Goal: Task Accomplishment & Management: Manage account settings

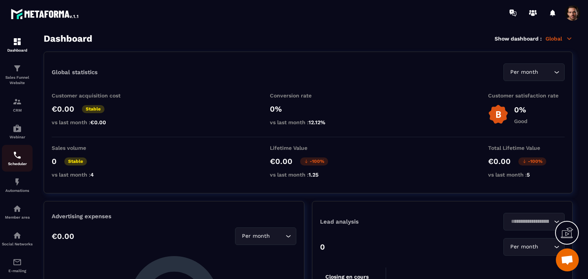
click at [21, 163] on p "Scheduler" at bounding box center [17, 164] width 31 height 4
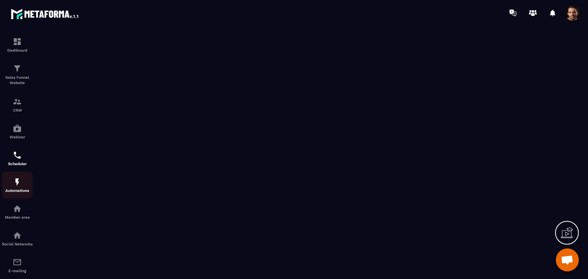
click at [20, 191] on p "Automations" at bounding box center [17, 191] width 31 height 4
click at [16, 223] on link "Member area" at bounding box center [17, 212] width 31 height 27
click at [15, 222] on div at bounding box center [294, 153] width 588 height 254
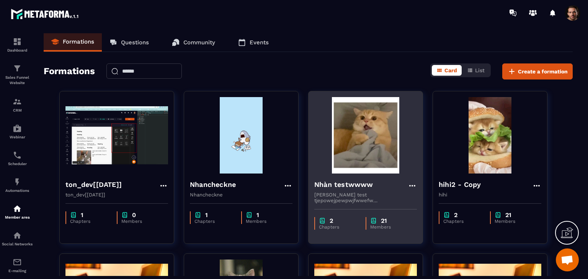
click at [409, 187] on icon at bounding box center [412, 185] width 9 height 9
click at [422, 201] on button "Edit" at bounding box center [434, 202] width 46 height 14
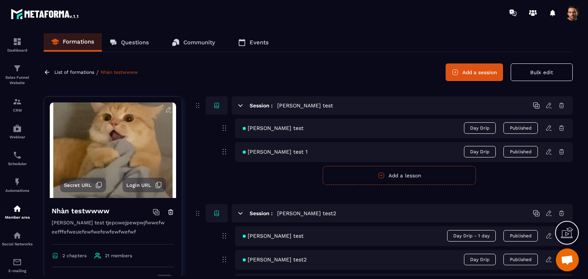
click at [46, 72] on icon at bounding box center [47, 72] width 7 height 7
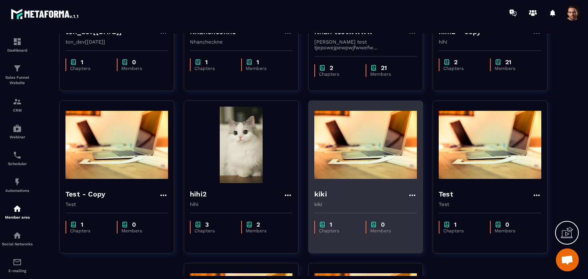
scroll to position [230, 0]
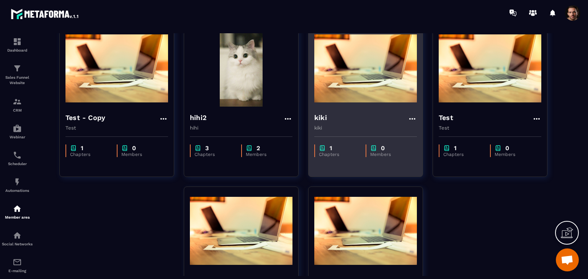
click at [412, 119] on icon at bounding box center [412, 118] width 9 height 9
click at [418, 163] on icon "button" at bounding box center [418, 162] width 7 height 7
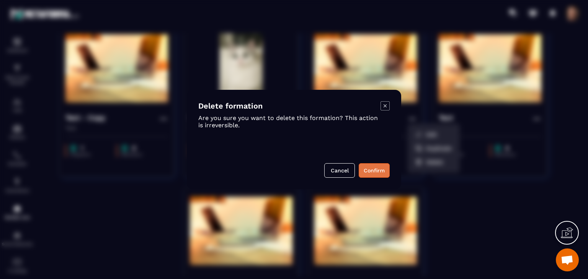
click at [372, 169] on button "Confirm" at bounding box center [374, 170] width 31 height 15
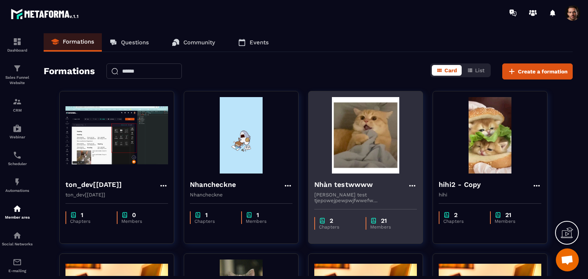
scroll to position [38, 0]
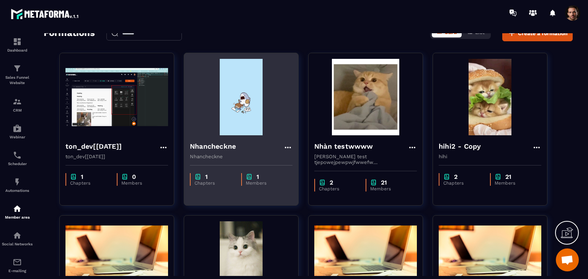
click at [288, 148] on icon at bounding box center [288, 148] width 6 height 2
click at [309, 196] on button "Delete" at bounding box center [309, 191] width 46 height 14
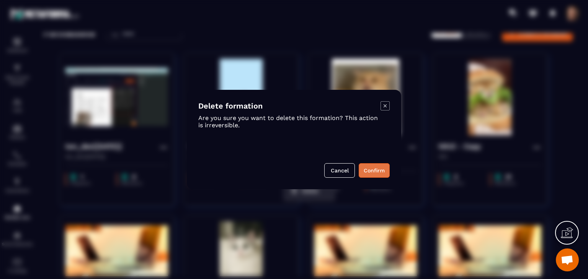
click at [370, 164] on div "Cancel Confirm" at bounding box center [293, 170] width 191 height 15
click at [370, 167] on button "Confirm" at bounding box center [374, 170] width 31 height 15
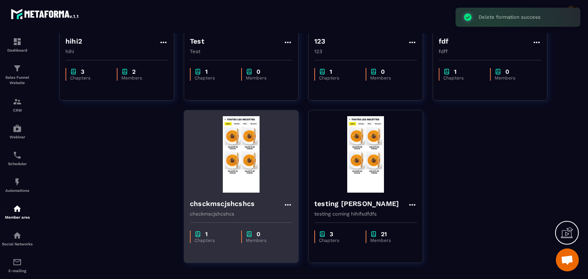
scroll to position [332, 0]
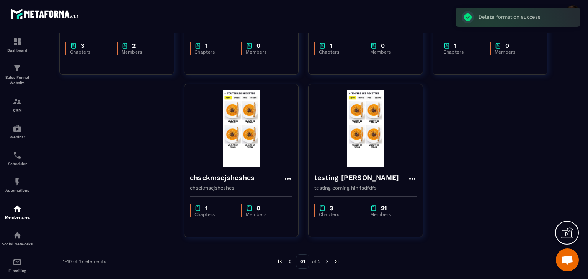
click at [325, 259] on img at bounding box center [326, 261] width 7 height 7
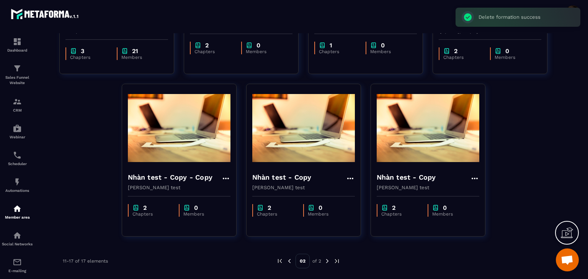
scroll to position [170, 0]
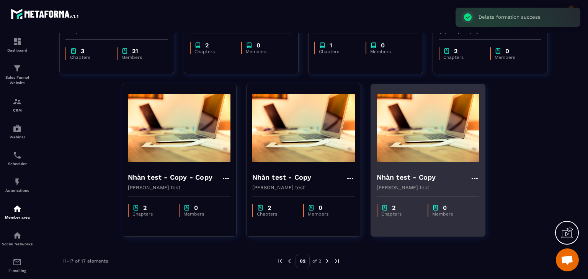
click at [475, 179] on icon at bounding box center [474, 179] width 6 height 2
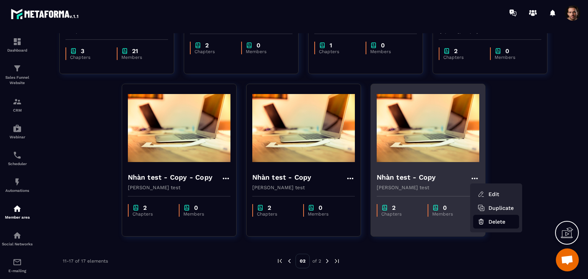
click at [484, 216] on button "Delete" at bounding box center [496, 222] width 46 height 14
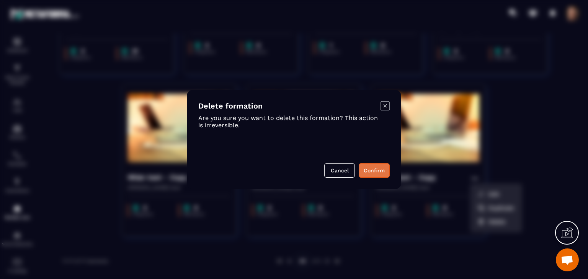
click at [380, 167] on button "Confirm" at bounding box center [374, 170] width 31 height 15
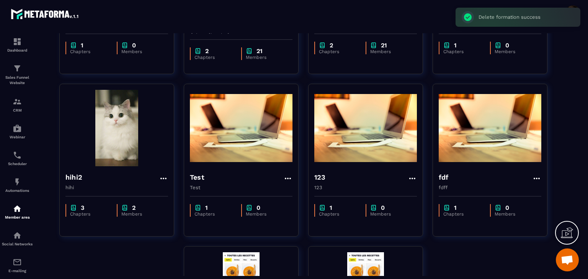
scroll to position [332, 0]
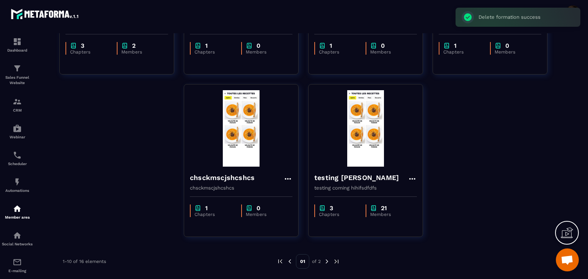
click at [327, 261] on img at bounding box center [326, 261] width 7 height 7
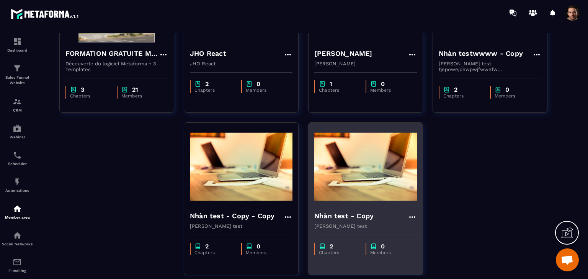
scroll to position [170, 0]
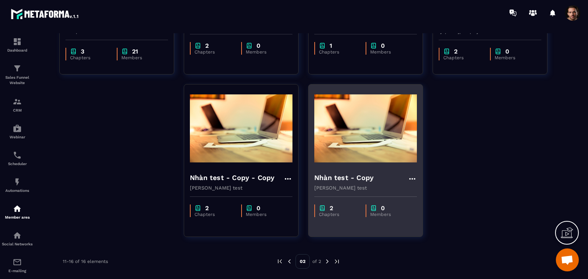
click at [411, 179] on icon at bounding box center [412, 179] width 9 height 9
click at [432, 194] on button "Edit" at bounding box center [434, 195] width 46 height 14
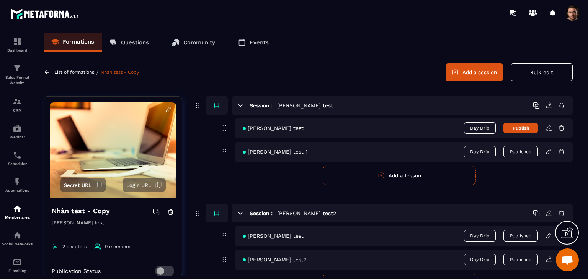
click at [562, 108] on icon at bounding box center [561, 105] width 5 height 5
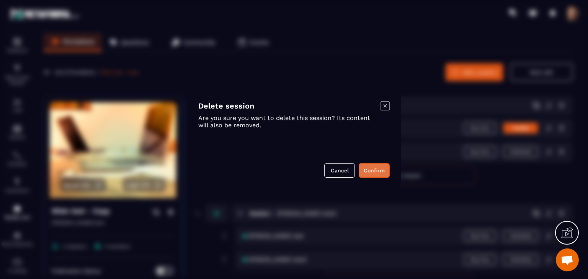
click at [373, 173] on button "Confirm" at bounding box center [374, 170] width 31 height 15
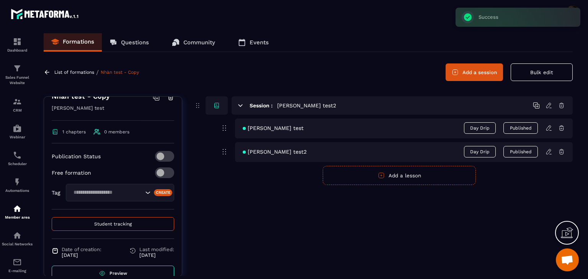
scroll to position [130, 0]
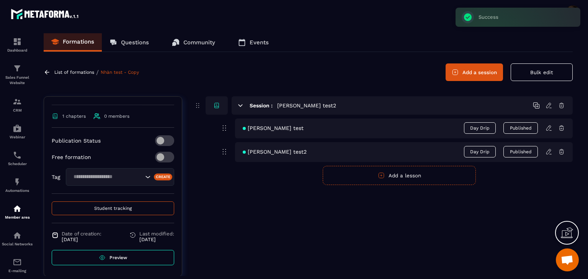
click at [155, 158] on span at bounding box center [164, 157] width 19 height 11
click at [159, 141] on span at bounding box center [164, 140] width 19 height 11
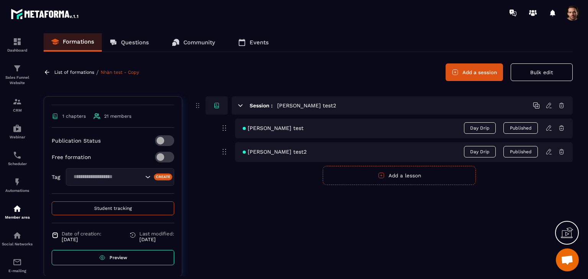
click at [563, 106] on icon at bounding box center [561, 105] width 7 height 7
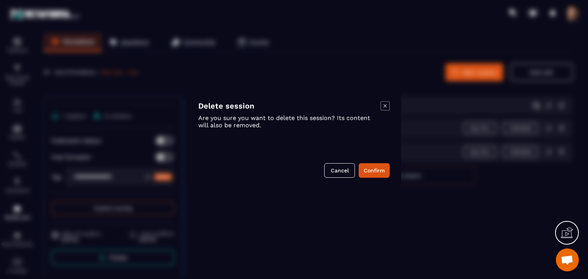
click at [373, 163] on div "Delete session Are you sure you want to delete this session? Its content will a…" at bounding box center [294, 139] width 214 height 99
click at [371, 170] on button "Confirm" at bounding box center [374, 170] width 31 height 15
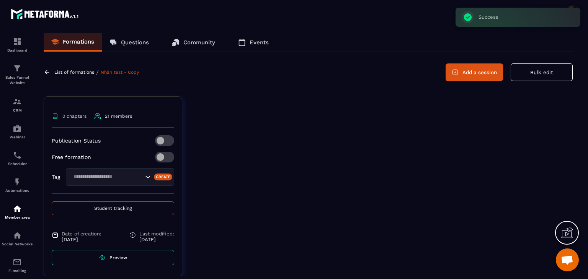
click at [47, 75] on icon at bounding box center [47, 72] width 7 height 7
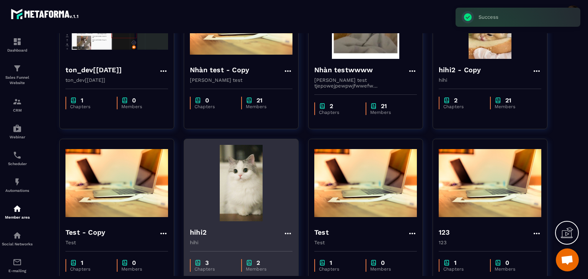
scroll to position [38, 0]
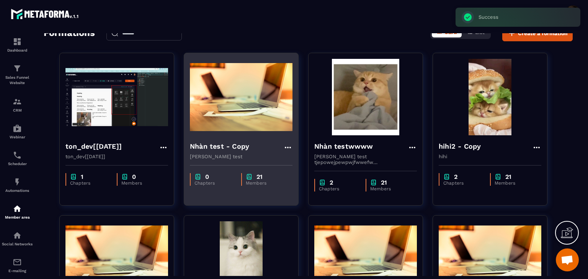
click at [285, 146] on icon at bounding box center [287, 147] width 9 height 9
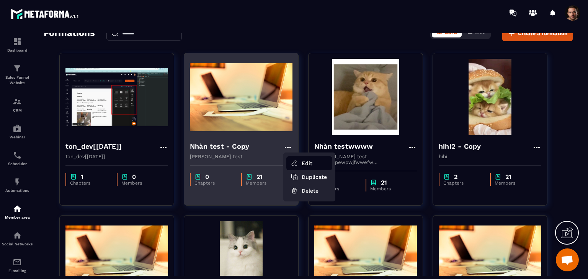
click at [297, 161] on icon "button" at bounding box center [294, 163] width 7 height 7
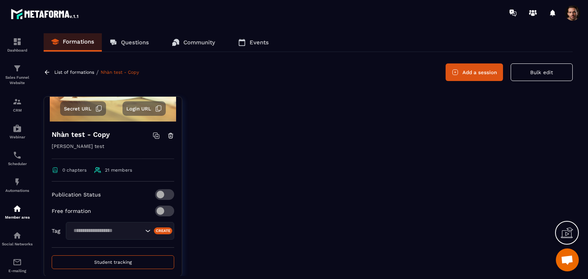
scroll to position [115, 0]
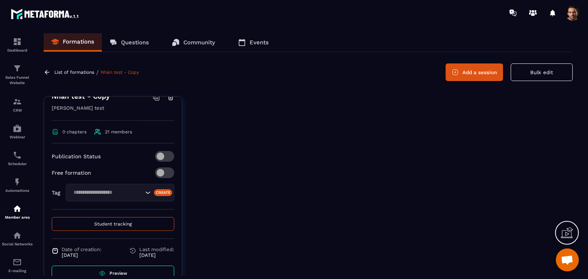
click at [487, 68] on button "Add a session" at bounding box center [473, 73] width 57 height 18
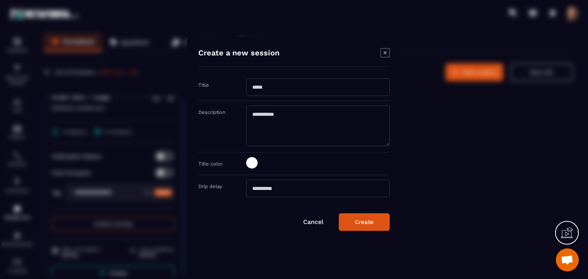
click at [259, 91] on input "Modal window" at bounding box center [318, 87] width 144 height 18
type input "*"
click at [260, 91] on input "********" at bounding box center [318, 87] width 144 height 18
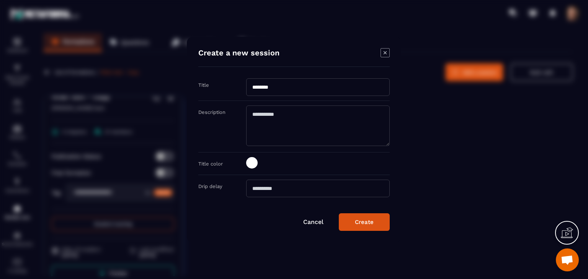
type input "********"
click at [302, 130] on textarea "Modal window" at bounding box center [318, 126] width 144 height 41
paste textarea "********"
type textarea "********"
click at [364, 219] on div "Create" at bounding box center [364, 222] width 19 height 7
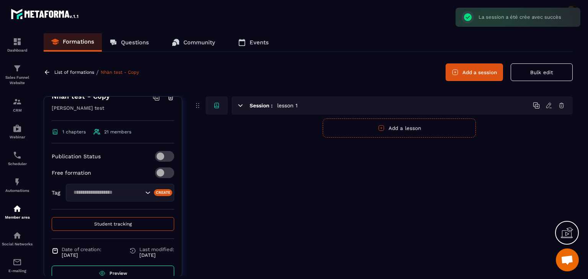
click at [418, 129] on button "Add a lesson" at bounding box center [399, 128] width 153 height 19
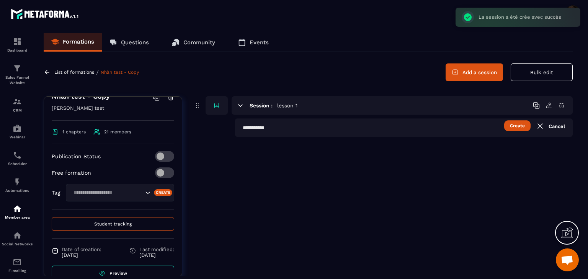
click at [356, 130] on input "text" at bounding box center [404, 128] width 338 height 18
paste input "********"
type input "********"
click at [511, 127] on button "Create" at bounding box center [517, 126] width 26 height 11
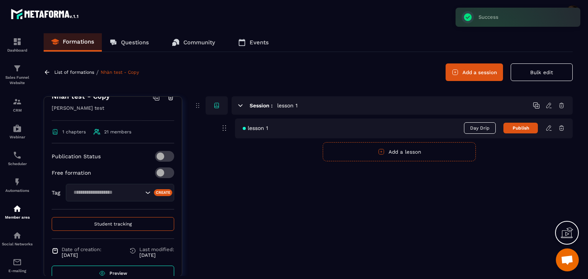
click at [429, 146] on button "Add a lesson" at bounding box center [399, 151] width 153 height 19
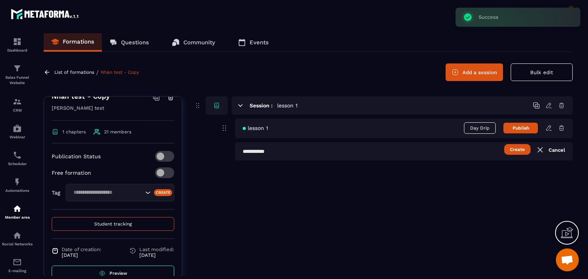
click at [321, 151] on input "text" at bounding box center [404, 151] width 338 height 18
paste input "********"
type input "********"
click at [522, 152] on button "Create" at bounding box center [517, 149] width 26 height 11
click at [404, 179] on button "Add a lesson" at bounding box center [399, 175] width 153 height 19
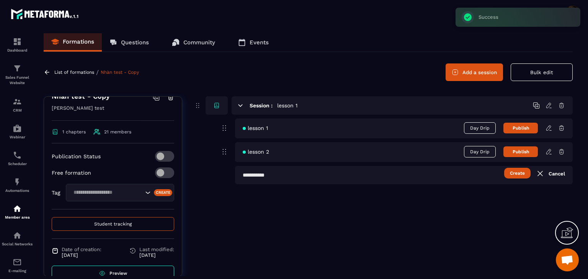
click at [277, 177] on input "text" at bounding box center [404, 175] width 338 height 18
paste input "********"
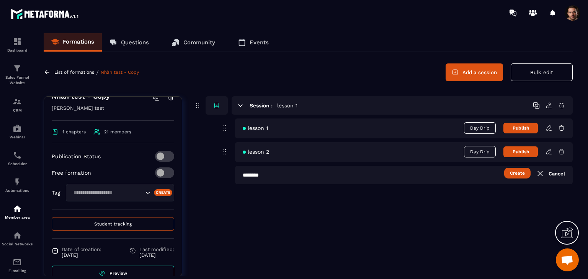
type input "********"
click at [517, 175] on button "Create" at bounding box center [517, 173] width 26 height 11
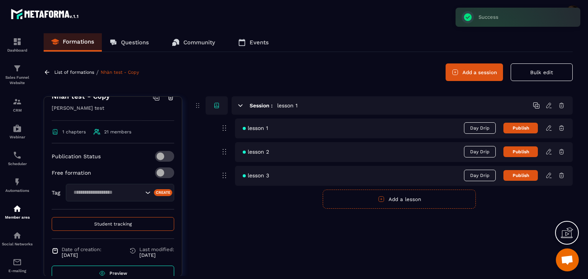
click at [521, 130] on button "Publish" at bounding box center [520, 128] width 34 height 11
click at [522, 154] on button "Publish" at bounding box center [520, 152] width 34 height 11
click at [525, 174] on button "Publish" at bounding box center [520, 175] width 34 height 11
click at [474, 72] on button "Add a session" at bounding box center [473, 73] width 57 height 18
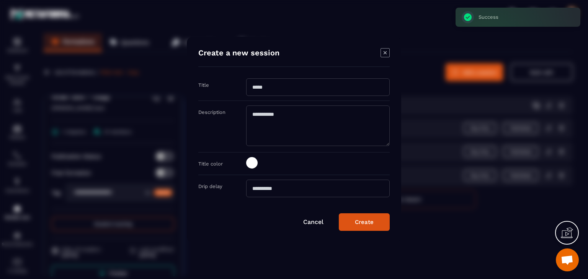
click at [323, 94] on input "Modal window" at bounding box center [318, 87] width 144 height 18
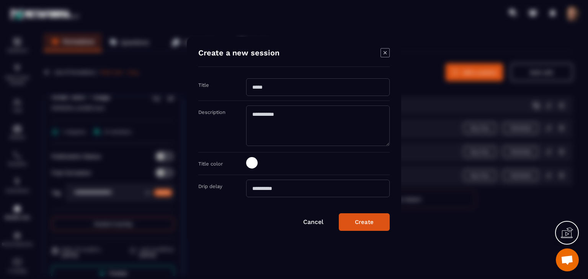
click at [389, 52] on icon "Modal window" at bounding box center [384, 52] width 9 height 9
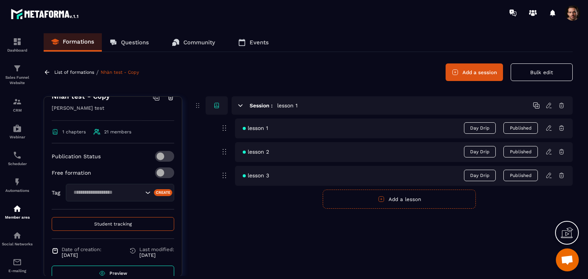
click at [536, 107] on icon at bounding box center [536, 105] width 7 height 7
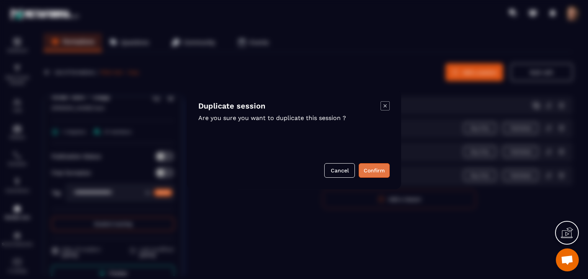
click at [370, 166] on button "Confirm" at bounding box center [374, 170] width 31 height 15
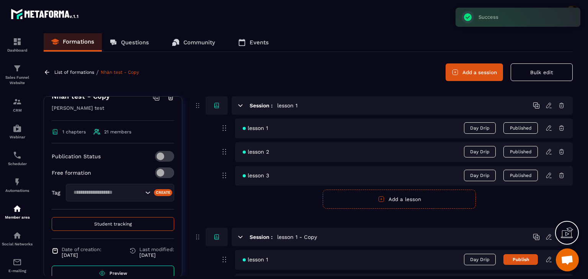
scroll to position [91, 0]
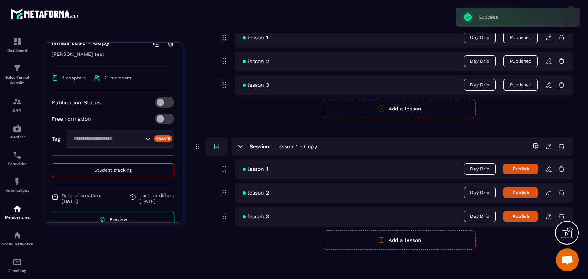
click at [548, 148] on icon at bounding box center [548, 146] width 5 height 5
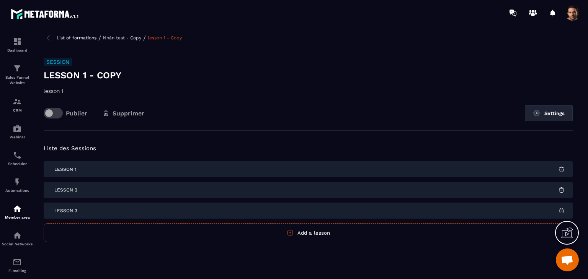
click at [54, 112] on span at bounding box center [53, 113] width 19 height 11
click at [130, 36] on p "Nhàn test - Copy" at bounding box center [122, 37] width 38 height 5
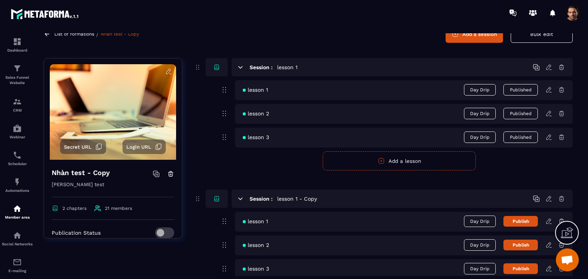
scroll to position [91, 0]
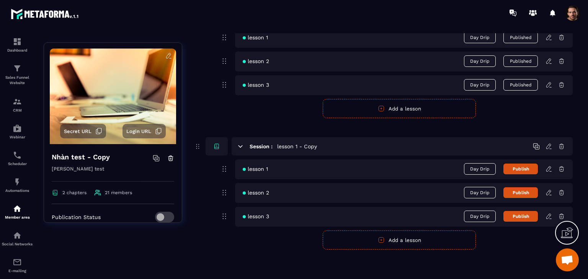
click at [514, 168] on button "Publish" at bounding box center [520, 169] width 34 height 11
click at [527, 189] on button "Publish" at bounding box center [520, 193] width 34 height 11
click at [525, 222] on div "lesson 3 Day Drip Publish" at bounding box center [404, 217] width 338 height 20
click at [522, 217] on button "Publish" at bounding box center [520, 216] width 34 height 11
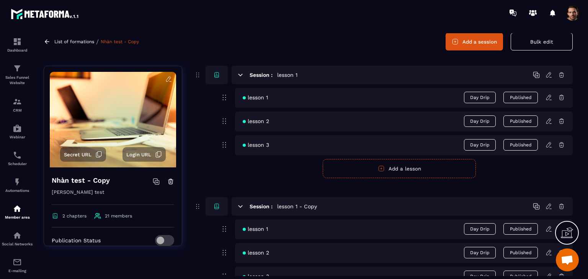
scroll to position [31, 0]
click at [517, 146] on button "Published" at bounding box center [520, 144] width 34 height 11
click at [517, 146] on button "Publish" at bounding box center [520, 145] width 34 height 11
click at [493, 143] on span "Day Drip" at bounding box center [480, 144] width 32 height 11
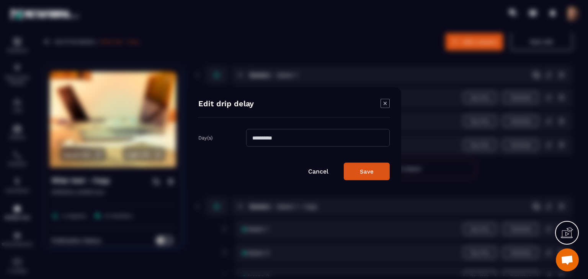
click at [329, 137] on input "Modal window" at bounding box center [318, 138] width 144 height 18
type input "*"
click at [373, 167] on button "Save" at bounding box center [367, 172] width 46 height 18
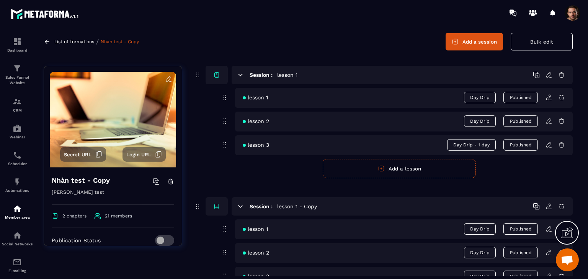
click at [472, 146] on span "Day Drip - 1 day" at bounding box center [471, 144] width 49 height 11
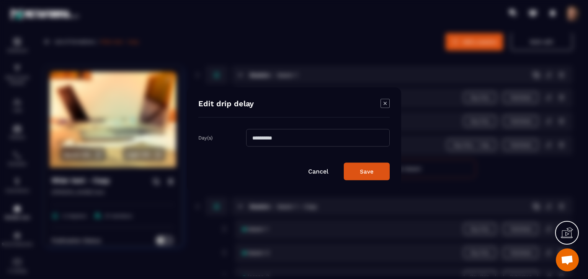
click at [321, 138] on input "*" at bounding box center [318, 138] width 144 height 18
click at [349, 168] on button "Save" at bounding box center [367, 172] width 46 height 18
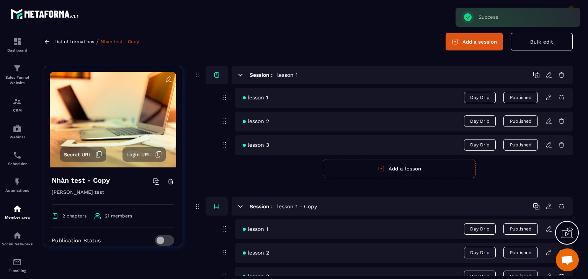
scroll to position [115, 0]
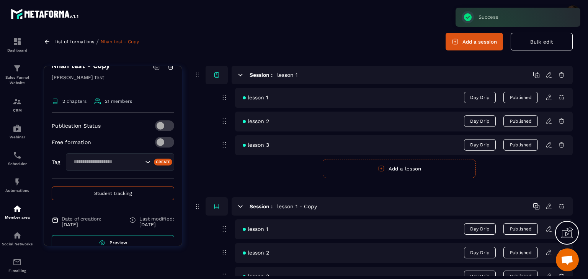
click at [133, 193] on button "Student tracking" at bounding box center [113, 194] width 122 height 14
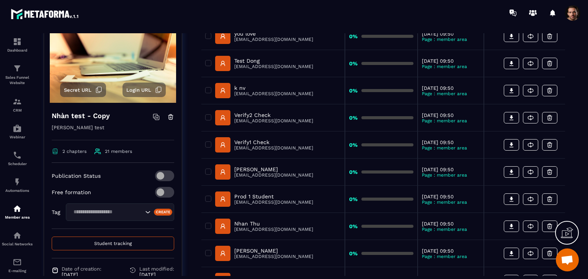
scroll to position [38, 0]
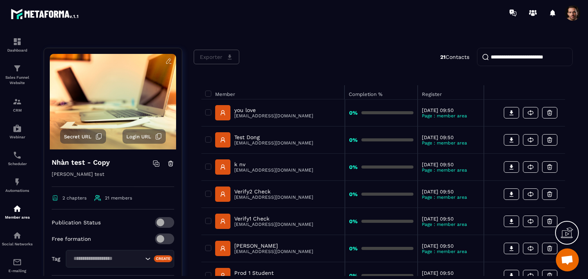
click at [146, 139] on span "Login URL" at bounding box center [138, 137] width 25 height 6
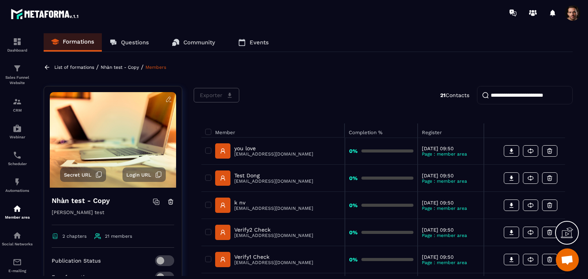
click at [126, 71] on div "Formations Questions Community Events List of formations / [PERSON_NAME] test -…" at bounding box center [308, 154] width 544 height 243
click at [126, 65] on p "Nhàn test - Copy" at bounding box center [120, 67] width 38 height 5
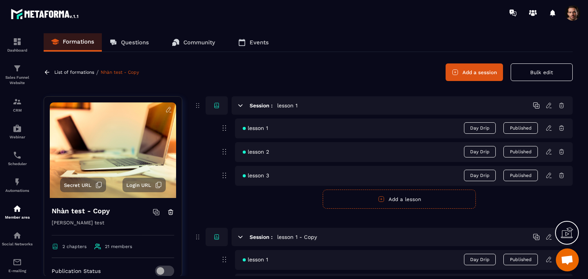
click at [551, 128] on icon at bounding box center [548, 128] width 7 height 7
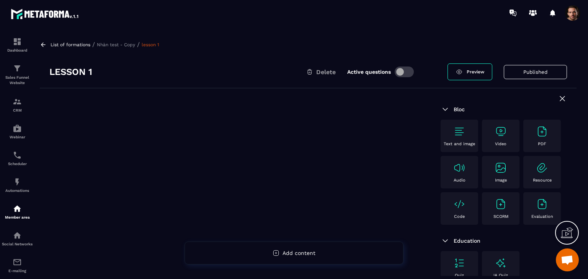
scroll to position [77, 0]
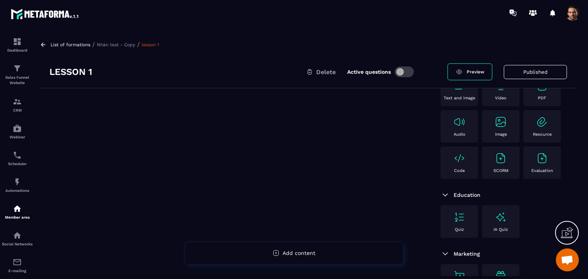
click at [527, 173] on div "Evaluation" at bounding box center [542, 162] width 30 height 21
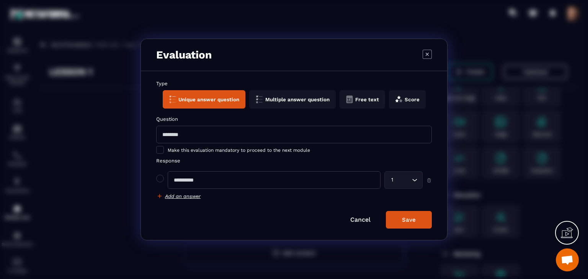
click at [201, 140] on input "Modal window" at bounding box center [294, 135] width 276 height 18
type input "***"
click at [195, 183] on input "Modal window" at bounding box center [274, 180] width 213 height 18
type input "*"
click at [196, 196] on h6 "Add an answer" at bounding box center [183, 197] width 36 height 6
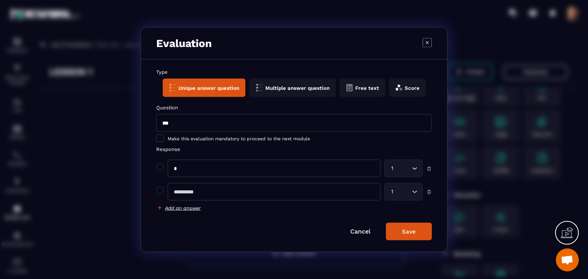
click at [193, 192] on input "Modal window" at bounding box center [274, 192] width 213 height 18
type input "*"
click at [180, 203] on div "Response * 1 Loading... * 1 Loading... Add an answer" at bounding box center [294, 179] width 276 height 65
click at [184, 208] on h6 "Add an answer" at bounding box center [183, 208] width 36 height 6
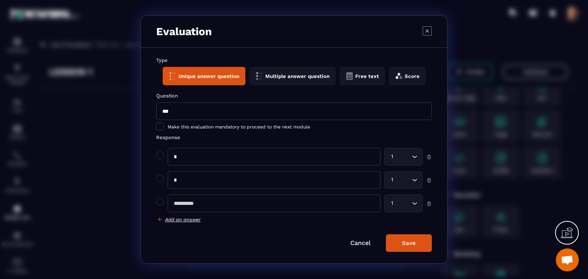
click at [191, 212] on input "Modal window" at bounding box center [274, 204] width 213 height 18
type input "*"
click at [164, 158] on div "* 1 Loading..." at bounding box center [294, 157] width 276 height 18
click at [162, 158] on span "Modal window" at bounding box center [160, 156] width 8 height 8
click at [419, 248] on button "Save" at bounding box center [409, 244] width 46 height 18
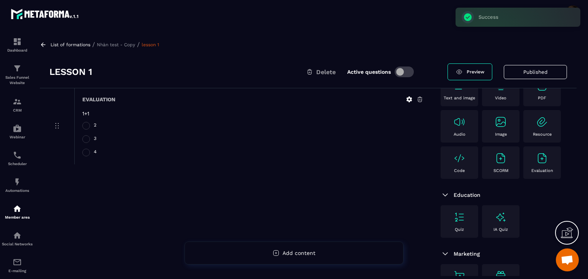
click at [486, 137] on div "Image" at bounding box center [501, 126] width 30 height 21
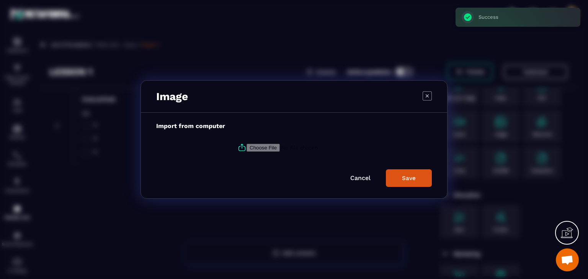
click at [237, 148] on icon "Modal window" at bounding box center [241, 147] width 9 height 9
click at [246, 148] on input "Modal window" at bounding box center [298, 148] width 104 height 8
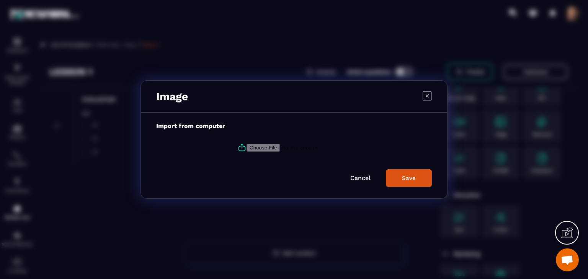
type input "**********"
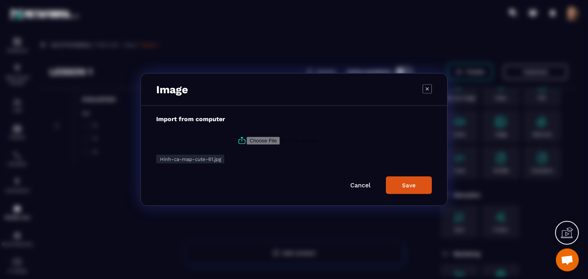
click at [392, 181] on button "Save" at bounding box center [409, 186] width 46 height 18
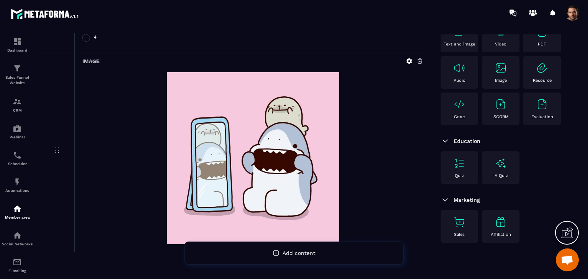
scroll to position [129, 0]
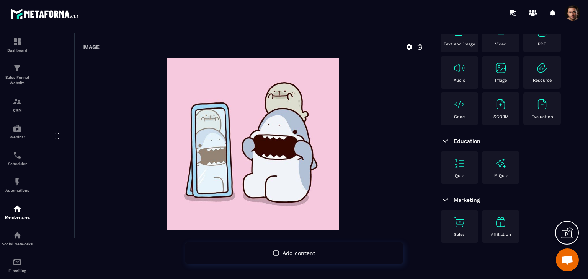
click at [536, 111] on img at bounding box center [542, 104] width 12 height 12
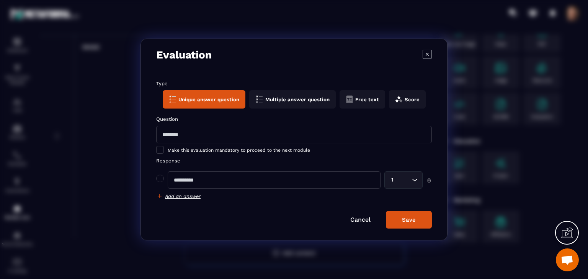
click at [273, 100] on button "Multiple answer question" at bounding box center [292, 99] width 86 height 18
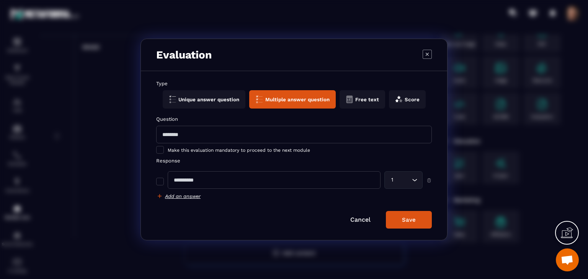
click at [243, 143] on input "Modal window" at bounding box center [294, 135] width 276 height 18
type input "**********"
click at [187, 176] on input "Modal window" at bounding box center [274, 180] width 213 height 18
type input "***"
click at [187, 194] on h6 "Add an answer" at bounding box center [183, 197] width 36 height 6
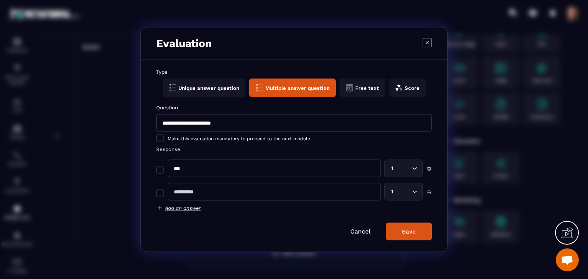
click at [187, 194] on input "Modal window" at bounding box center [274, 192] width 213 height 18
type input "**"
click at [178, 207] on h6 "Add an answer" at bounding box center [183, 208] width 36 height 6
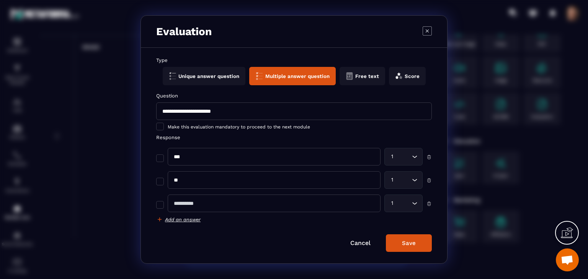
click at [198, 204] on input "Modal window" at bounding box center [274, 204] width 213 height 18
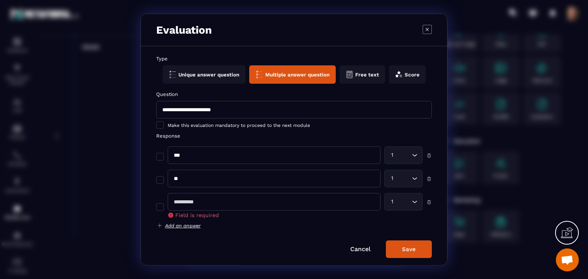
click at [199, 203] on input "Modal window" at bounding box center [274, 202] width 213 height 18
type input "*"
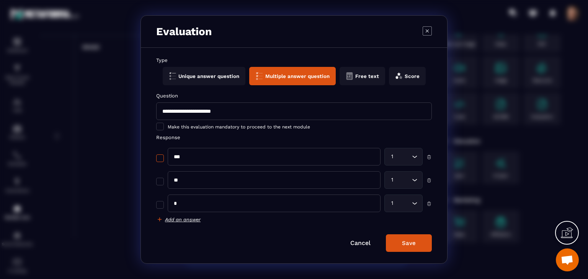
click at [159, 161] on span "Modal window" at bounding box center [160, 159] width 8 height 8
click at [162, 158] on span "Modal window" at bounding box center [160, 159] width 8 height 8
click at [228, 113] on input "**********" at bounding box center [294, 112] width 276 height 18
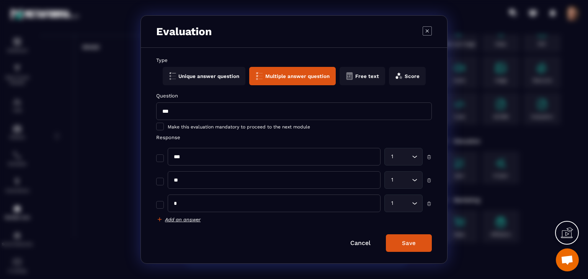
type input "***"
click at [212, 151] on input "***" at bounding box center [274, 157] width 213 height 18
type input "*"
click at [201, 181] on input "**" at bounding box center [274, 180] width 213 height 18
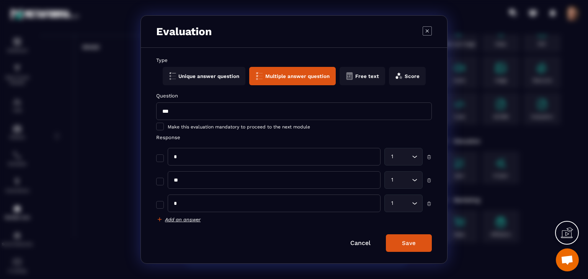
click at [201, 181] on input "**" at bounding box center [274, 180] width 213 height 18
type input "***"
click at [186, 204] on input "*" at bounding box center [274, 204] width 213 height 18
type input "*"
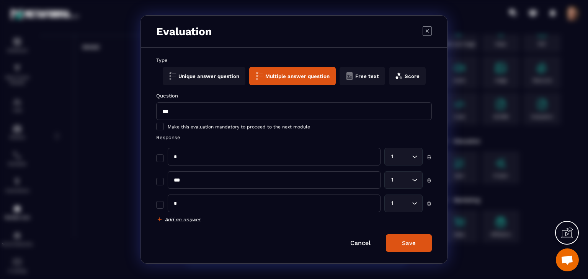
click at [185, 220] on h6 "Add an answer" at bounding box center [183, 220] width 36 height 6
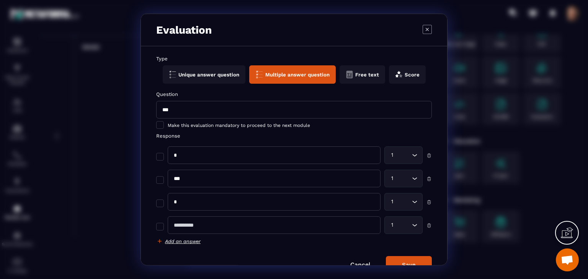
click at [185, 219] on input "Modal window" at bounding box center [274, 226] width 213 height 18
type input "*"
click at [161, 158] on span "Modal window" at bounding box center [160, 157] width 8 height 8
click at [160, 180] on span "Modal window" at bounding box center [160, 180] width 8 height 8
click at [410, 259] on button "Save" at bounding box center [409, 265] width 46 height 18
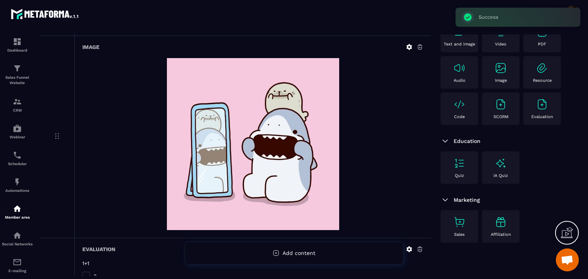
scroll to position [219, 0]
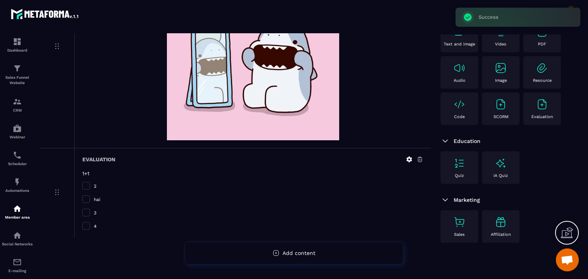
click at [486, 83] on div "Image" at bounding box center [501, 72] width 30 height 21
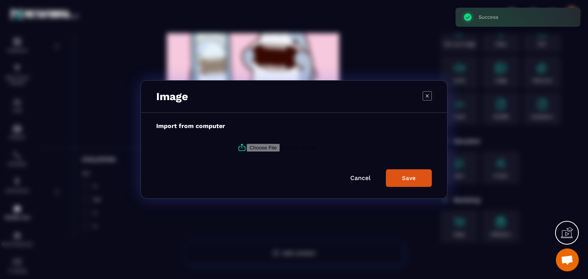
click at [239, 147] on icon "Modal window" at bounding box center [242, 149] width 7 height 4
click at [246, 147] on input "Modal window" at bounding box center [298, 148] width 104 height 8
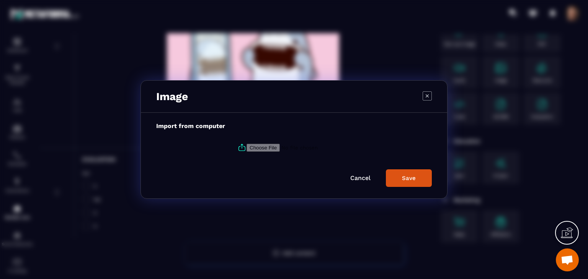
type input "**********"
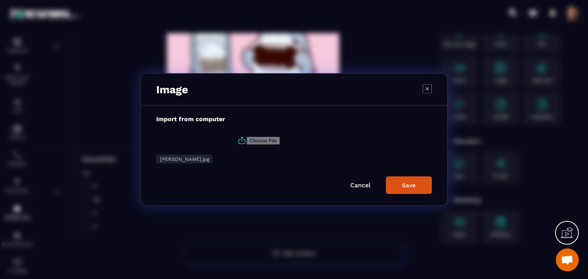
click at [414, 186] on div "Save" at bounding box center [409, 185] width 14 height 7
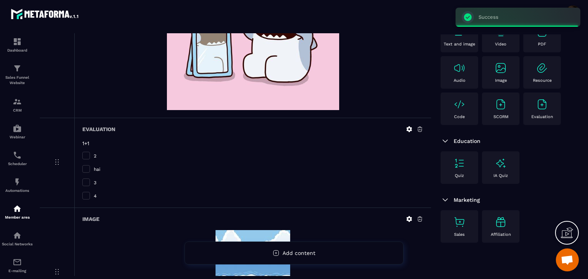
scroll to position [348, 0]
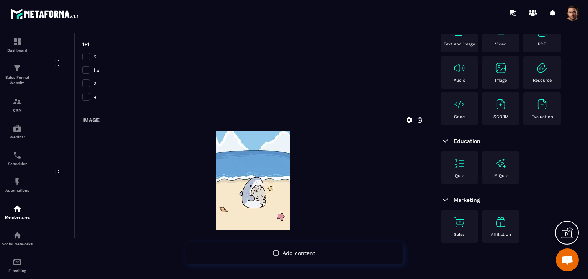
click at [459, 170] on img at bounding box center [459, 163] width 12 height 12
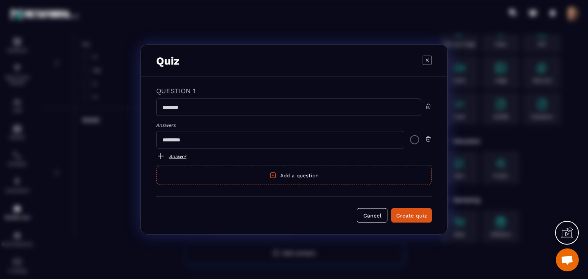
click at [213, 116] on input "Modal window" at bounding box center [288, 108] width 265 height 18
type input "***"
click at [223, 141] on input "Modal window" at bounding box center [280, 140] width 248 height 18
type input "*"
click at [181, 158] on link "Answer" at bounding box center [294, 156] width 276 height 9
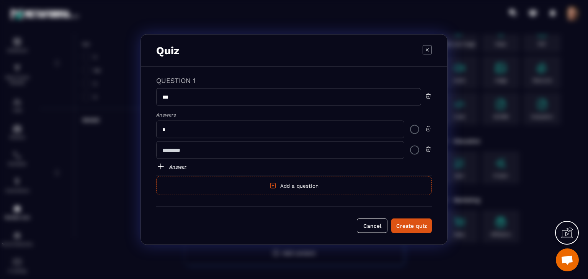
click at [188, 153] on input "Modal window" at bounding box center [280, 151] width 248 height 18
type input "*"
click at [181, 167] on link "Answer" at bounding box center [294, 166] width 276 height 9
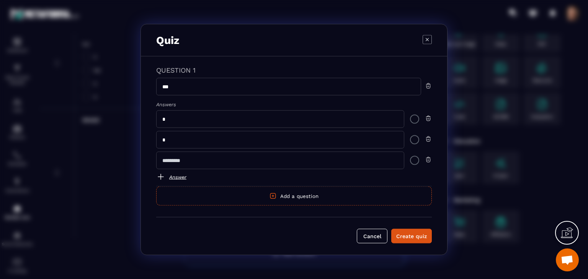
click at [194, 160] on input "Modal window" at bounding box center [280, 161] width 248 height 18
type input "*"
click at [182, 176] on link "Answer" at bounding box center [294, 177] width 276 height 9
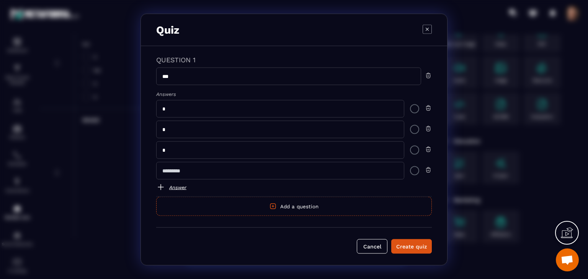
click at [197, 173] on input "Modal window" at bounding box center [280, 171] width 248 height 18
type input "*"
click at [413, 245] on div "Create quiz" at bounding box center [411, 247] width 31 height 8
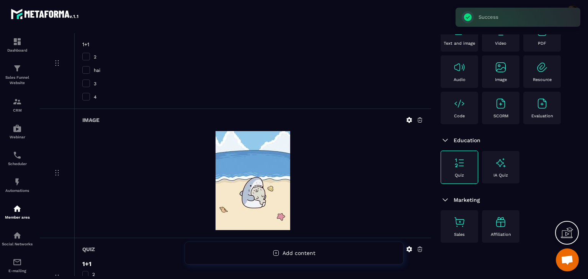
scroll to position [0, 0]
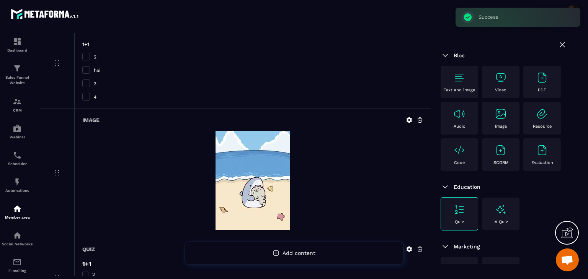
click at [504, 80] on img at bounding box center [500, 78] width 12 height 12
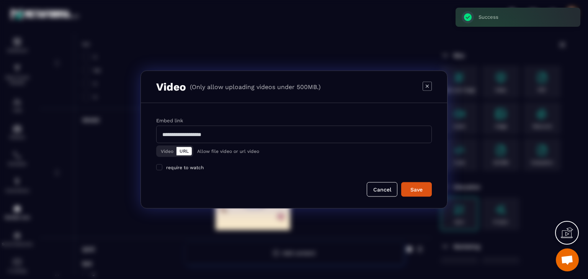
click at [189, 130] on input "Modal window" at bounding box center [294, 135] width 276 height 18
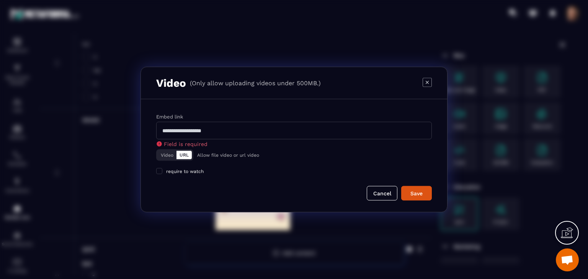
click at [228, 127] on input "Modal window" at bounding box center [294, 131] width 276 height 18
paste input "**********"
type input "**********"
click at [184, 181] on form "**********" at bounding box center [294, 157] width 276 height 88
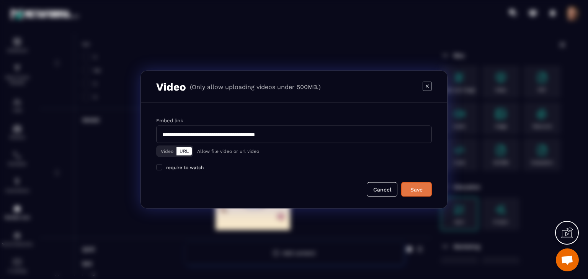
click at [419, 186] on div "Save" at bounding box center [416, 190] width 21 height 8
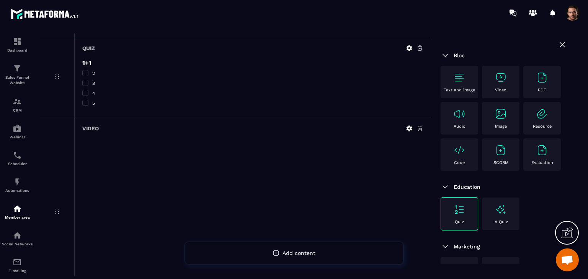
scroll to position [473, 0]
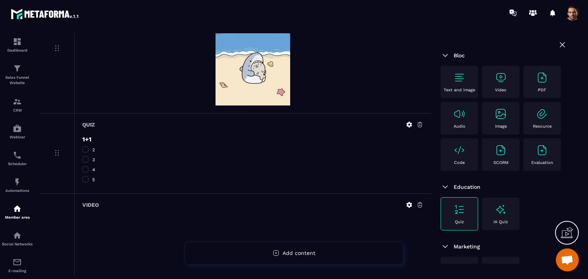
click at [409, 122] on icon at bounding box center [409, 125] width 6 height 6
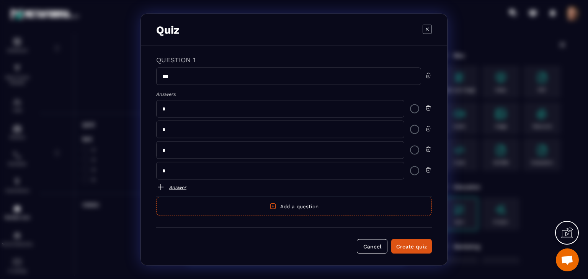
click at [414, 109] on div "Modal window" at bounding box center [414, 108] width 9 height 9
click at [409, 250] on button "Create quiz" at bounding box center [411, 247] width 41 height 15
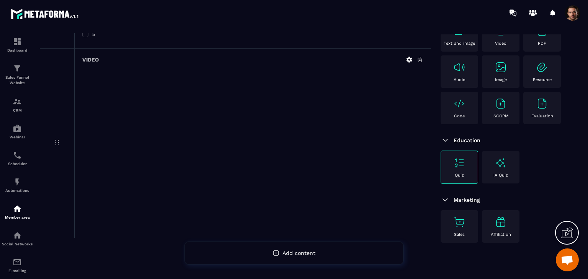
scroll to position [119, 0]
click at [527, 112] on div "Evaluation" at bounding box center [542, 108] width 30 height 21
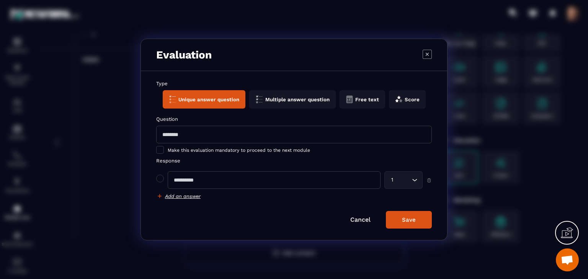
click at [383, 99] on button "Free text" at bounding box center [362, 99] width 46 height 18
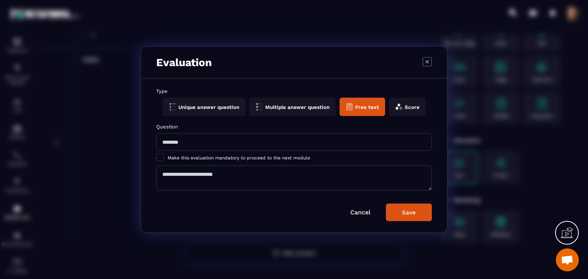
click at [266, 141] on input "Modal window" at bounding box center [294, 143] width 276 height 18
type input "***"
click at [207, 144] on input "***" at bounding box center [294, 143] width 276 height 18
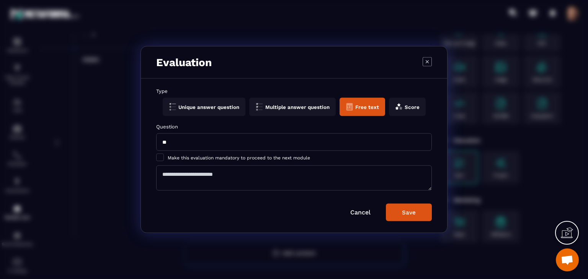
type input "*"
type input "*****"
click at [406, 216] on button "Save" at bounding box center [409, 213] width 46 height 18
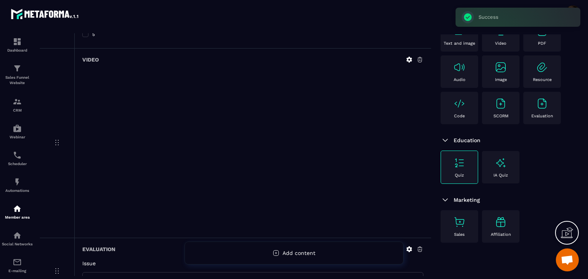
scroll to position [686, 0]
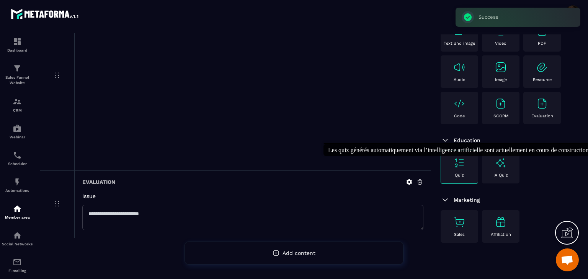
click at [513, 176] on div "IA Quiz" at bounding box center [501, 167] width 30 height 21
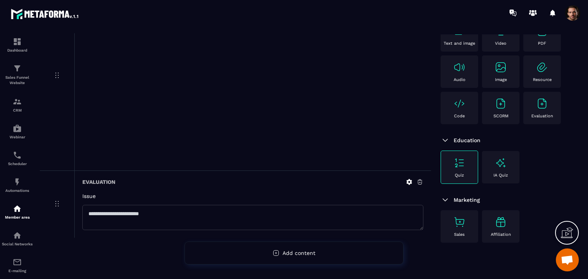
click at [459, 235] on p "Sales" at bounding box center [459, 234] width 11 height 5
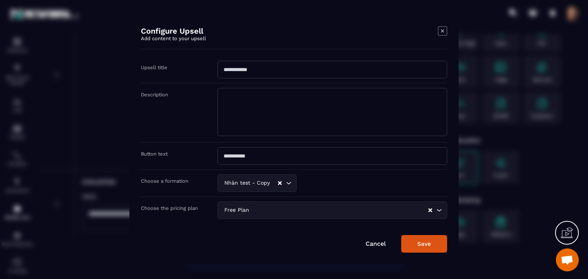
click at [441, 33] on icon "Modal window" at bounding box center [442, 30] width 9 height 9
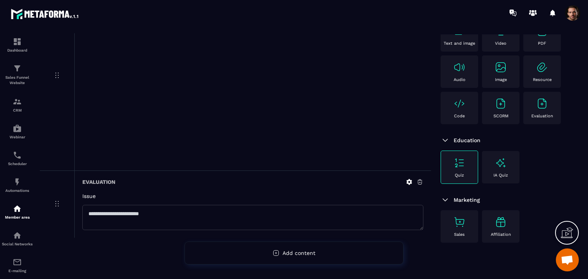
scroll to position [4, 0]
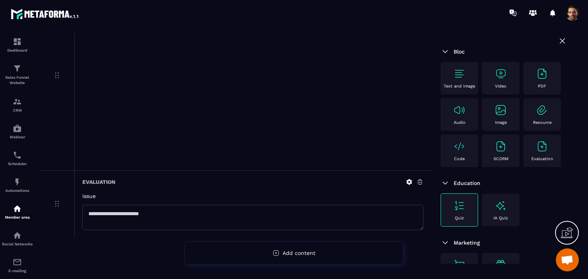
click at [462, 90] on div "Text and image" at bounding box center [459, 78] width 38 height 33
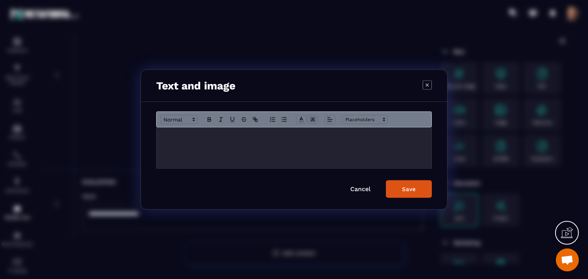
click at [268, 135] on p "Modal window" at bounding box center [293, 135] width 263 height 7
click at [190, 137] on p "**********" at bounding box center [293, 135] width 263 height 7
click at [400, 194] on button "Save" at bounding box center [409, 190] width 46 height 18
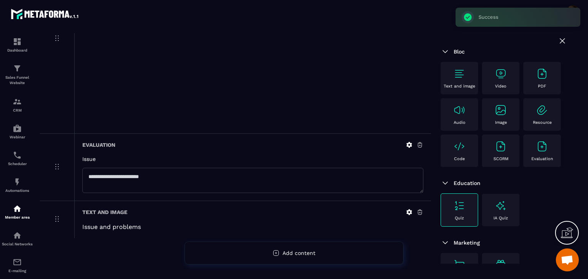
scroll to position [80, 0]
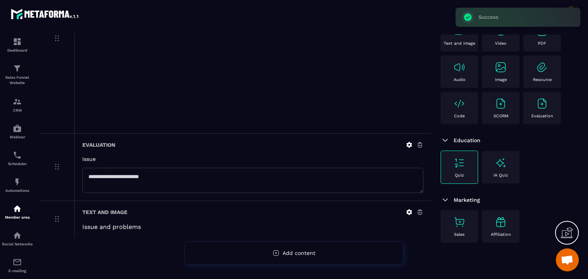
click at [527, 119] on div "Evaluation" at bounding box center [542, 108] width 30 height 21
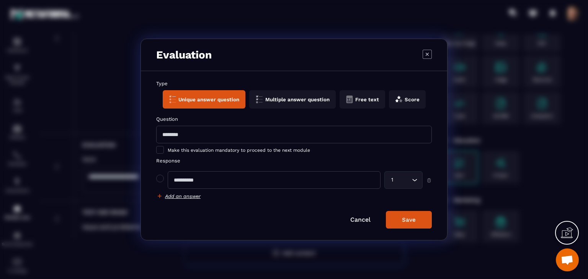
click at [402, 101] on icon "Modal window" at bounding box center [400, 100] width 3 height 3
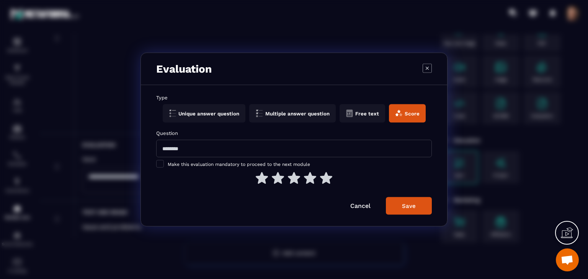
click at [196, 143] on input "Modal window" at bounding box center [294, 149] width 276 height 18
type input "********"
click at [406, 209] on div "Save" at bounding box center [409, 206] width 14 height 7
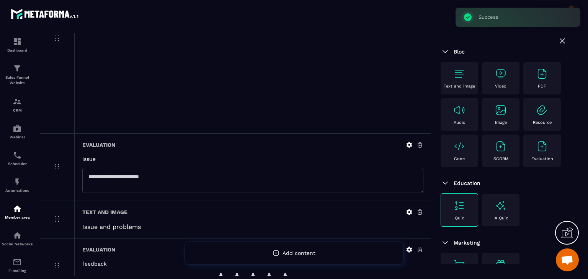
scroll to position [0, 0]
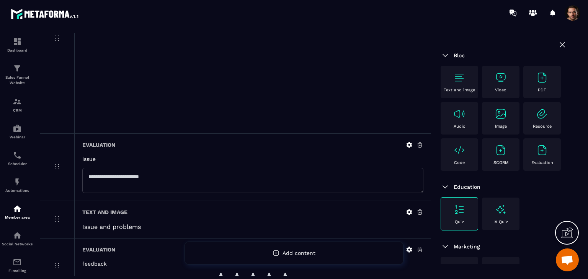
click at [495, 129] on p "Image" at bounding box center [501, 126] width 12 height 5
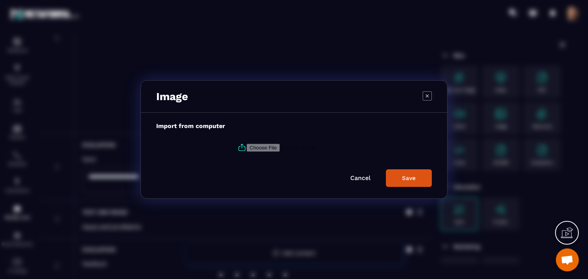
click at [427, 96] on icon "Modal window" at bounding box center [426, 95] width 9 height 9
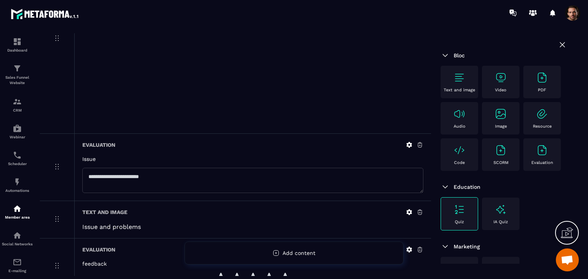
scroll to position [115, 0]
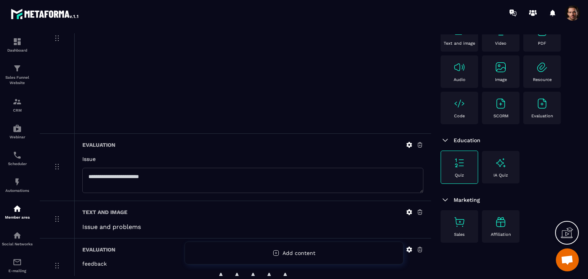
click at [465, 176] on div "Quiz" at bounding box center [459, 167] width 29 height 21
click at [463, 176] on div "Quiz" at bounding box center [459, 167] width 29 height 21
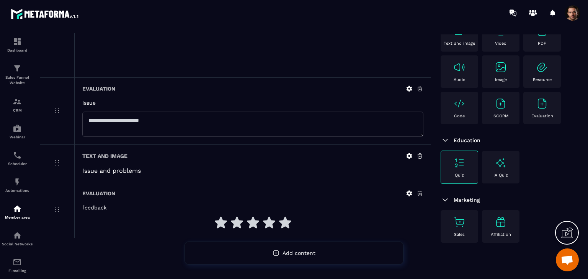
click at [443, 174] on div "Quiz" at bounding box center [459, 167] width 38 height 33
click at [451, 168] on div "Quiz" at bounding box center [459, 167] width 29 height 21
click at [506, 139] on div "Education" at bounding box center [503, 140] width 126 height 9
click at [531, 116] on p "Evaluation" at bounding box center [542, 116] width 22 height 5
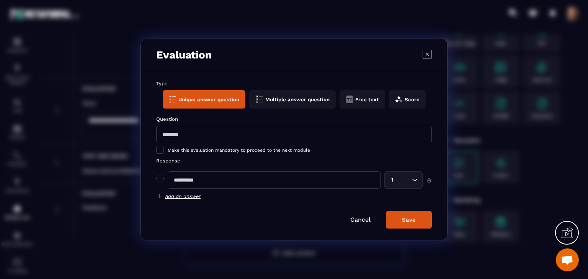
click at [425, 51] on icon "Modal window" at bounding box center [426, 54] width 9 height 9
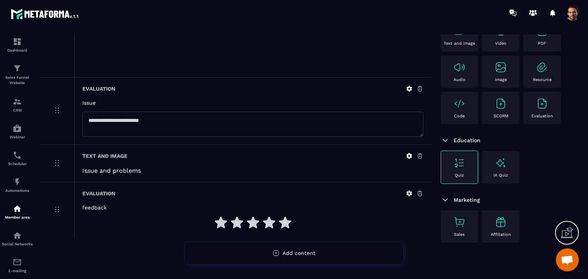
click at [492, 98] on div "SCORM" at bounding box center [501, 108] width 30 height 21
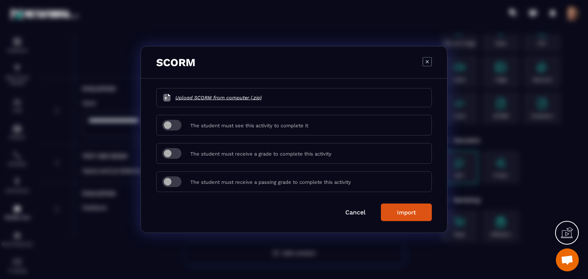
click at [424, 62] on icon "Modal window" at bounding box center [426, 61] width 9 height 9
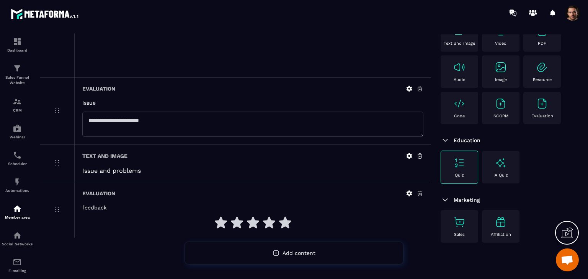
scroll to position [42, 0]
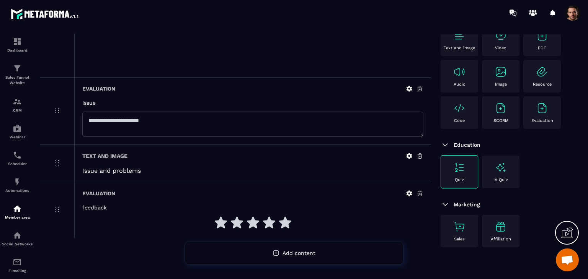
click at [474, 80] on div "Audio" at bounding box center [459, 76] width 30 height 21
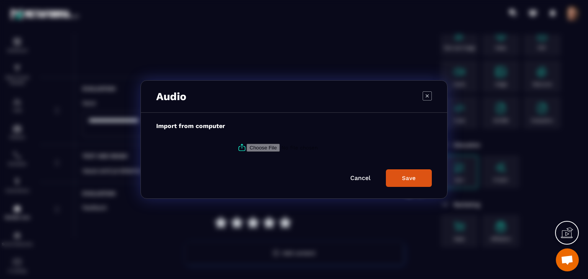
click at [427, 97] on icon "Modal window" at bounding box center [426, 95] width 9 height 9
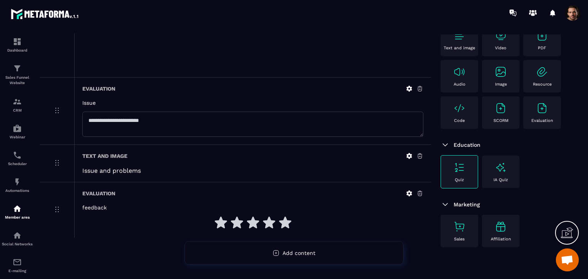
click at [527, 51] on div "PDF" at bounding box center [542, 39] width 30 height 21
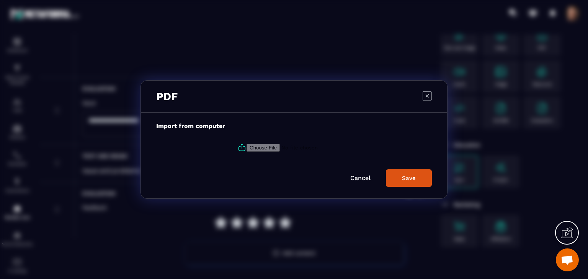
click at [248, 147] on input "Modal window" at bounding box center [298, 148] width 104 height 8
type input "**********"
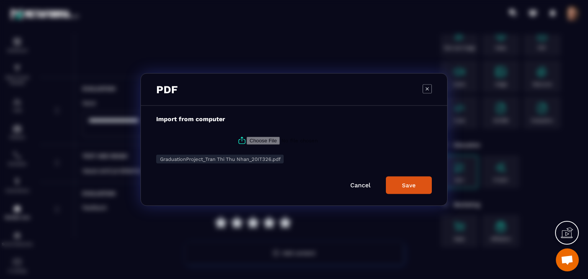
click at [398, 187] on button "Save" at bounding box center [409, 186] width 46 height 18
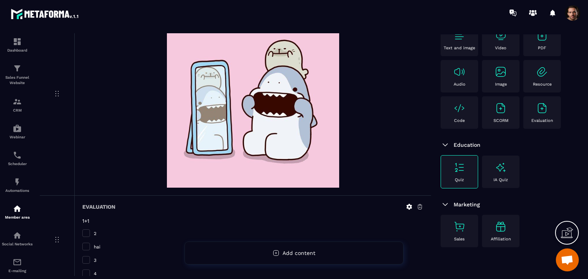
scroll to position [0, 0]
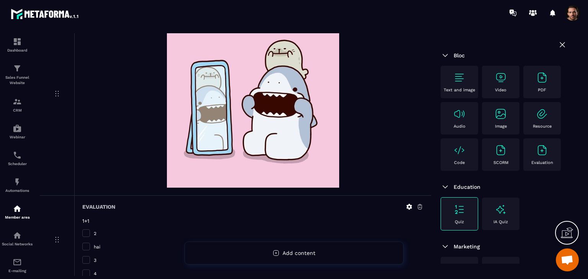
click at [558, 45] on icon at bounding box center [562, 44] width 9 height 9
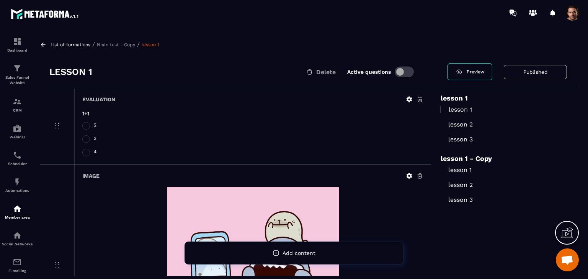
click at [44, 45] on icon at bounding box center [43, 44] width 7 height 7
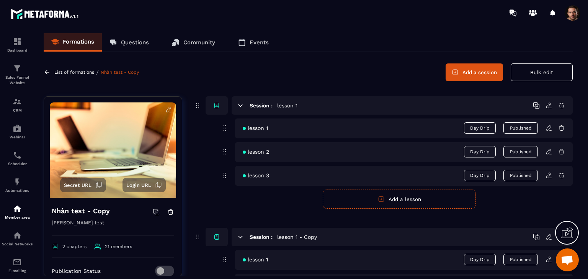
scroll to position [91, 0]
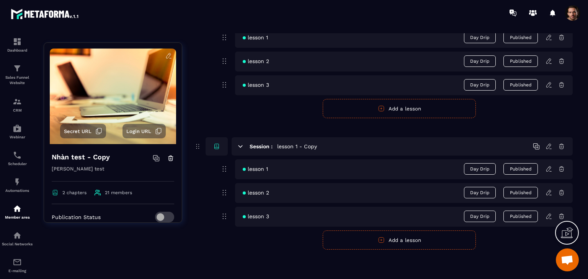
click at [548, 169] on icon at bounding box center [548, 169] width 7 height 7
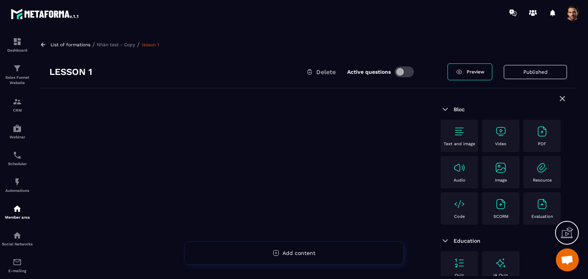
click at [469, 140] on div "Text and image" at bounding box center [459, 136] width 30 height 21
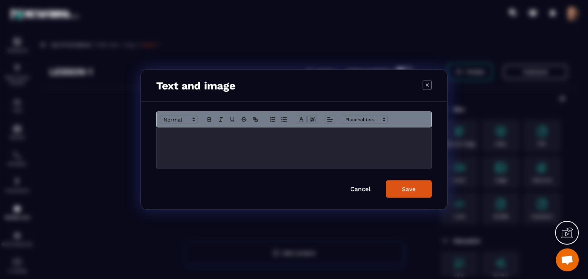
click at [274, 142] on div "Modal window" at bounding box center [294, 148] width 275 height 41
click at [396, 192] on button "Save" at bounding box center [409, 190] width 46 height 18
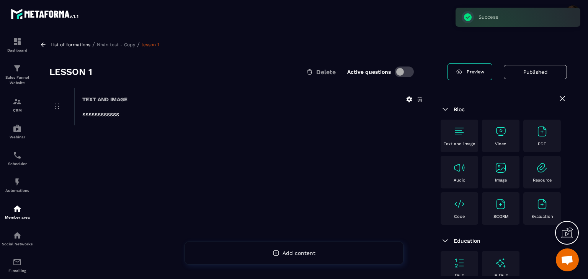
click at [486, 183] on div "Image" at bounding box center [501, 172] width 30 height 21
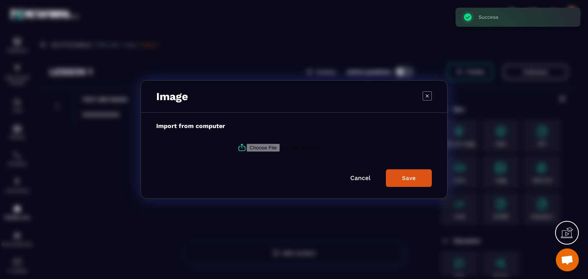
click at [238, 146] on icon "Modal window" at bounding box center [241, 147] width 9 height 9
click at [246, 146] on input "Modal window" at bounding box center [298, 148] width 104 height 8
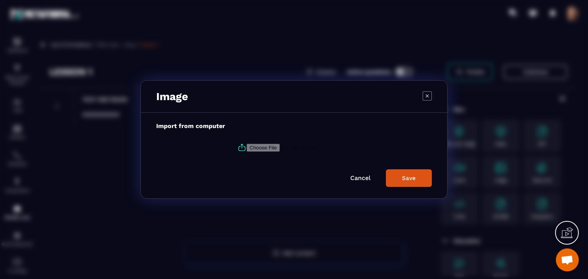
type input "**********"
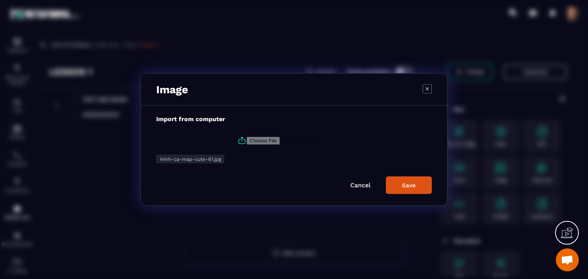
click at [415, 182] on div "Save" at bounding box center [409, 185] width 14 height 7
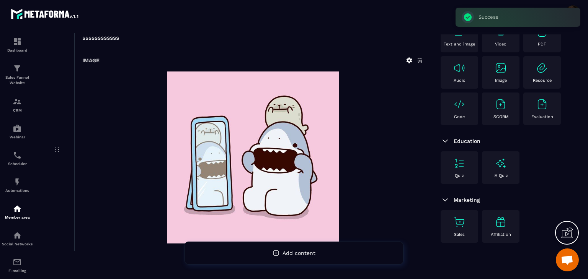
scroll to position [101, 0]
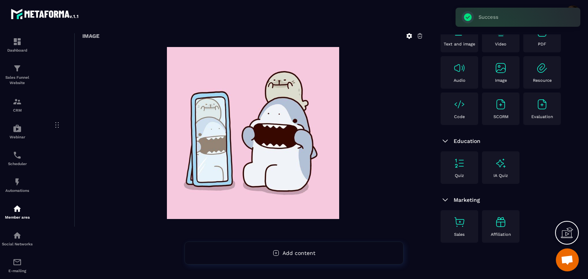
click at [453, 173] on div "Quiz" at bounding box center [459, 167] width 30 height 21
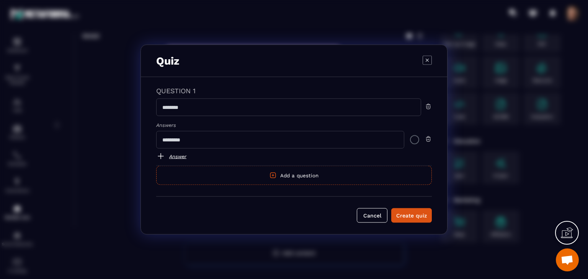
click at [223, 109] on input "Modal window" at bounding box center [288, 108] width 265 height 18
type input "***"
click at [214, 141] on input "Modal window" at bounding box center [280, 140] width 248 height 18
type input "*"
click at [180, 157] on link "Answer" at bounding box center [294, 156] width 276 height 9
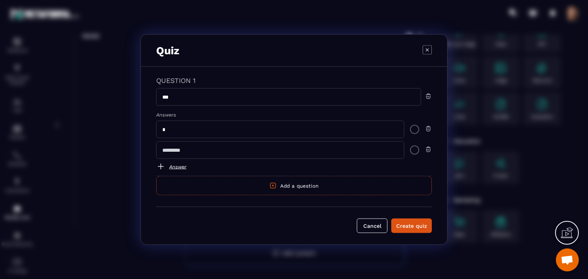
click at [191, 152] on input "Modal window" at bounding box center [280, 151] width 248 height 18
type input "*"
click at [182, 166] on link "Answer" at bounding box center [294, 166] width 276 height 9
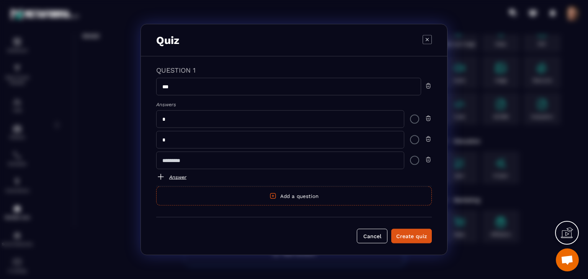
click at [186, 161] on input "Modal window" at bounding box center [280, 161] width 248 height 18
type input "*"
click at [412, 122] on div "Modal window" at bounding box center [414, 119] width 9 height 9
click at [405, 233] on div "Create quiz" at bounding box center [411, 237] width 31 height 8
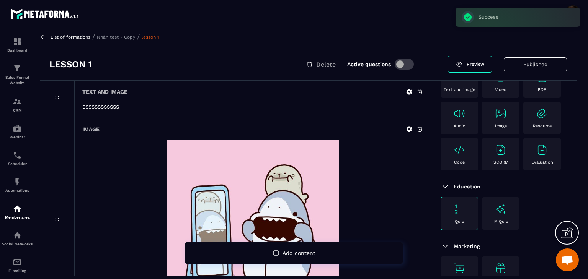
scroll to position [0, 0]
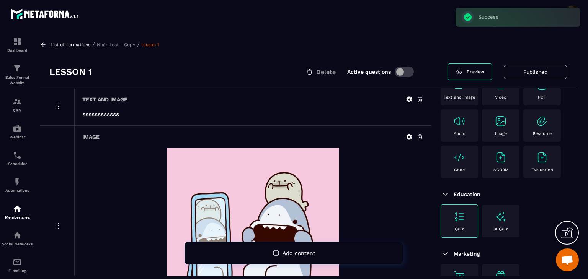
click at [59, 46] on p "List of formations" at bounding box center [71, 44] width 40 height 5
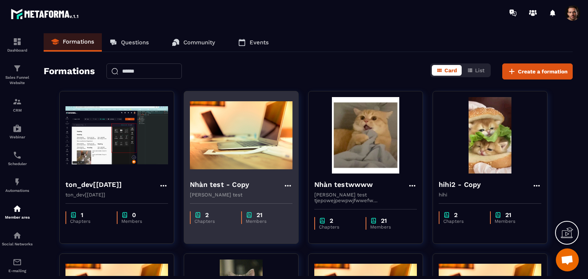
click at [288, 186] on icon at bounding box center [288, 186] width 6 height 2
click at [301, 203] on button "Edit" at bounding box center [309, 202] width 46 height 14
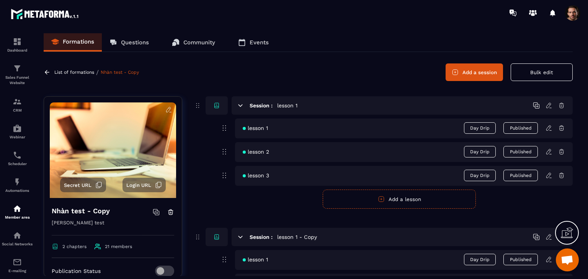
click at [479, 176] on span "Day Drip" at bounding box center [480, 175] width 32 height 11
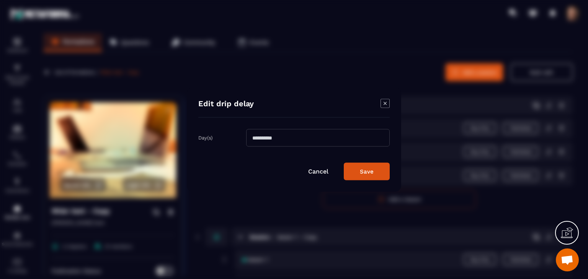
click at [384, 105] on icon "Modal window" at bounding box center [384, 103] width 9 height 9
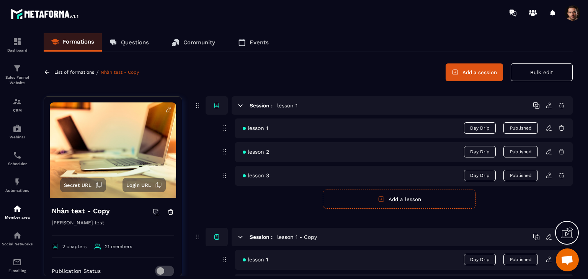
click at [470, 150] on span "Day Drip" at bounding box center [480, 151] width 32 height 11
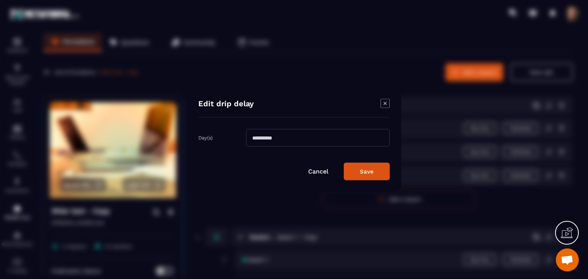
click at [302, 133] on input "Modal window" at bounding box center [318, 138] width 144 height 18
type input "*"
click at [370, 172] on button "Save" at bounding box center [367, 172] width 46 height 18
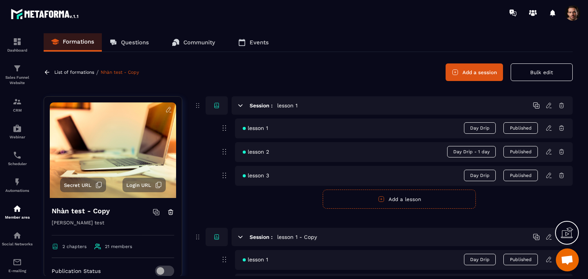
scroll to position [91, 0]
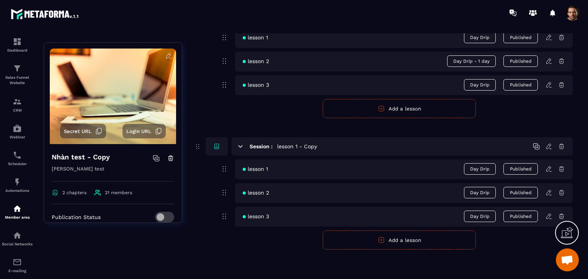
click at [484, 215] on span "Day Drip" at bounding box center [480, 216] width 32 height 11
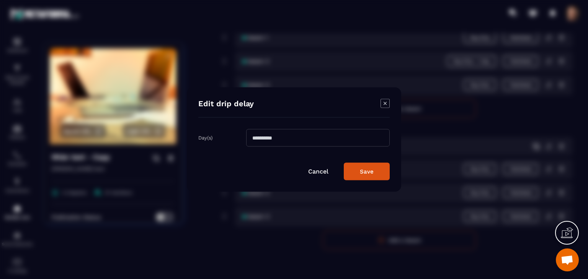
click at [297, 143] on input "Modal window" at bounding box center [318, 138] width 144 height 18
type input "*"
click at [366, 173] on button "Save" at bounding box center [367, 172] width 46 height 18
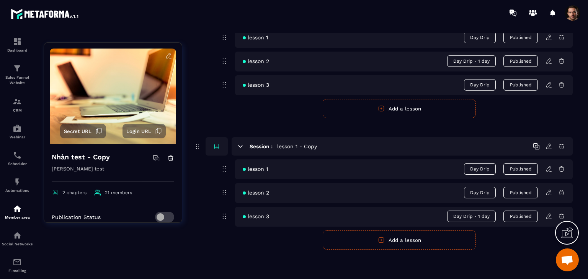
scroll to position [0, 0]
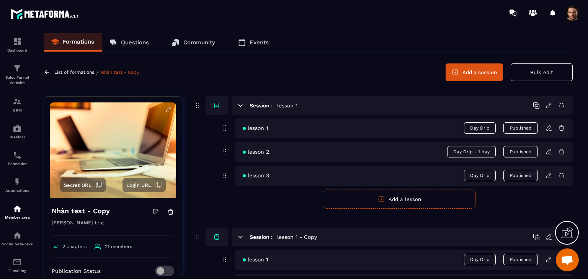
click at [479, 154] on span "Day Drip - 1 day" at bounding box center [471, 151] width 49 height 11
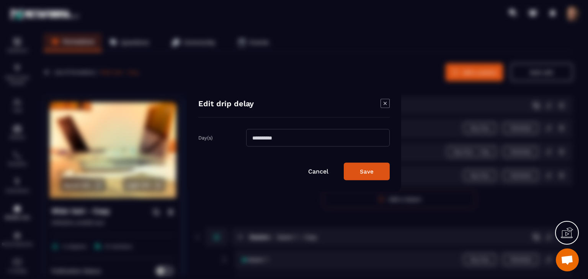
click at [305, 143] on input "*" at bounding box center [318, 138] width 144 height 18
click at [355, 176] on button "Save" at bounding box center [367, 172] width 46 height 18
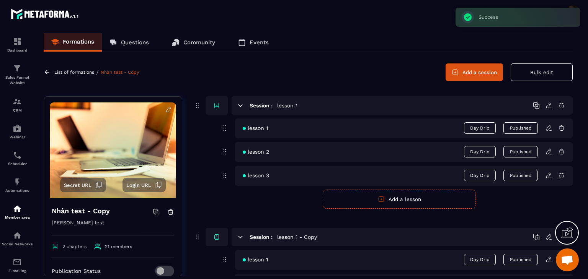
click at [476, 173] on span "Day Drip" at bounding box center [480, 175] width 32 height 11
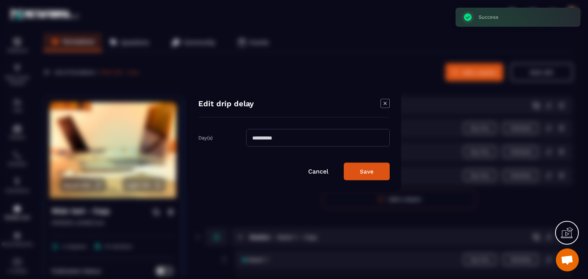
click at [324, 144] on input "Modal window" at bounding box center [318, 138] width 144 height 18
type input "*"
click at [367, 172] on button "Save" at bounding box center [367, 172] width 46 height 18
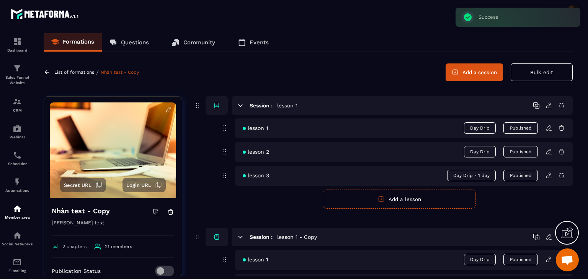
click at [548, 130] on icon at bounding box center [548, 128] width 7 height 7
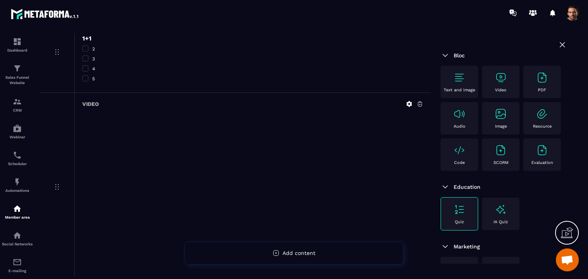
scroll to position [612, 0]
click at [412, 66] on icon at bounding box center [409, 65] width 7 height 7
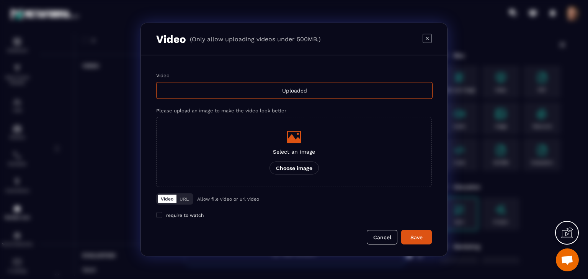
click at [187, 200] on button "URL" at bounding box center [183, 199] width 15 height 8
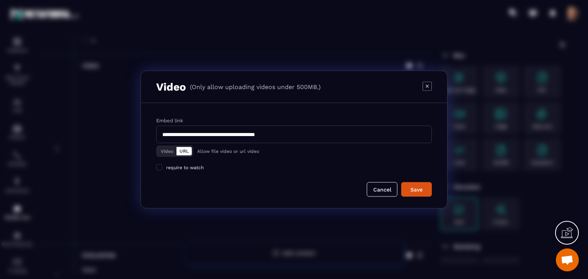
click at [170, 150] on button "Video" at bounding box center [167, 151] width 19 height 8
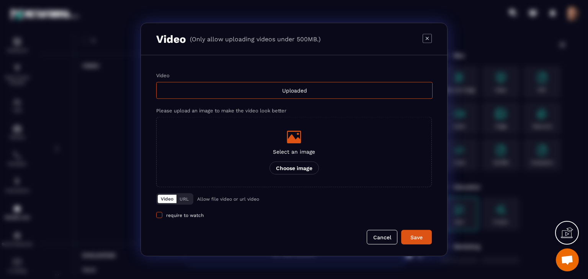
click at [157, 213] on span "Modal window" at bounding box center [159, 215] width 6 height 6
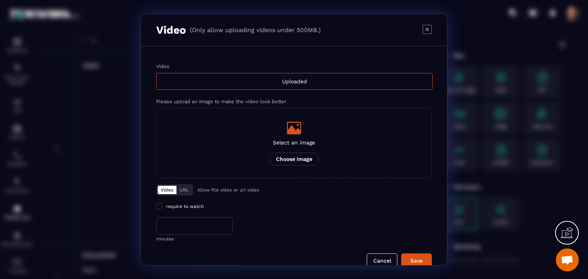
click at [175, 227] on input "*" at bounding box center [194, 226] width 77 height 18
click at [167, 222] on input "*" at bounding box center [194, 226] width 77 height 18
click at [166, 222] on input "*" at bounding box center [194, 226] width 77 height 18
click at [164, 227] on input "*" at bounding box center [194, 226] width 77 height 18
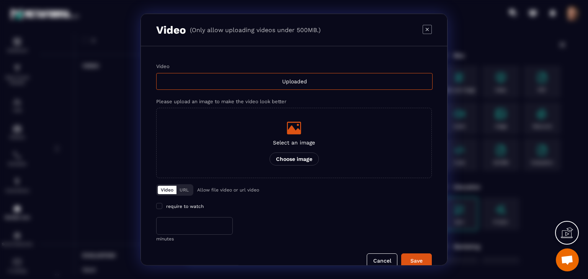
scroll to position [14, 0]
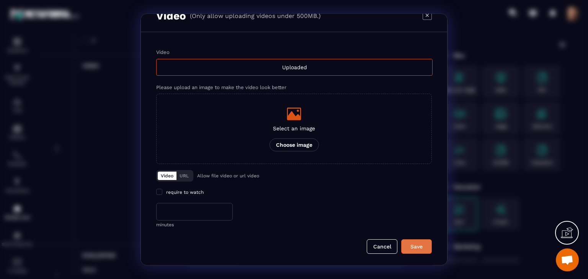
type input "*"
click at [408, 249] on div "Save" at bounding box center [416, 247] width 21 height 8
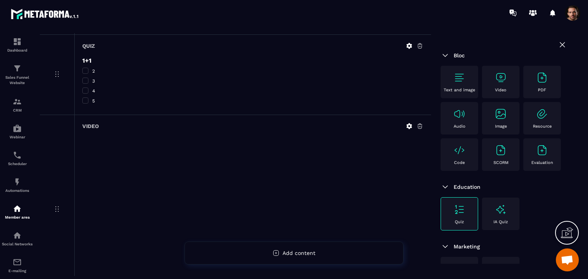
scroll to position [628, 0]
click at [409, 50] on icon at bounding box center [409, 50] width 6 height 6
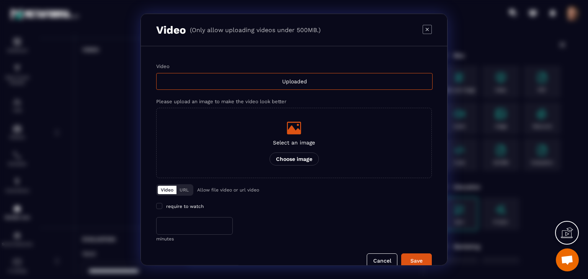
click at [179, 186] on button "URL" at bounding box center [183, 190] width 15 height 8
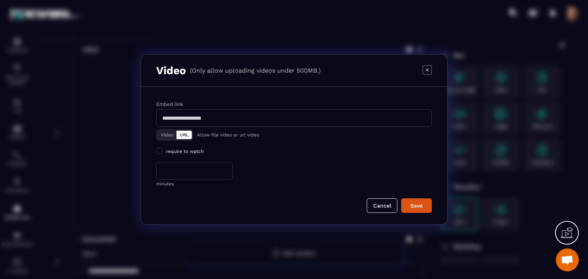
click at [171, 134] on button "Video" at bounding box center [167, 135] width 19 height 8
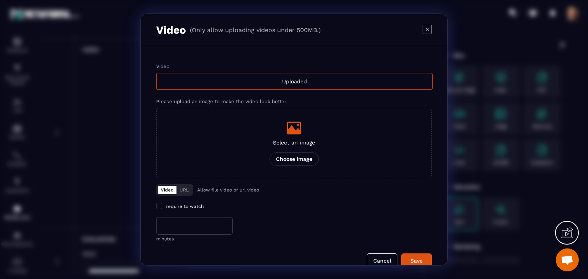
click at [425, 31] on icon "Modal window" at bounding box center [426, 28] width 9 height 9
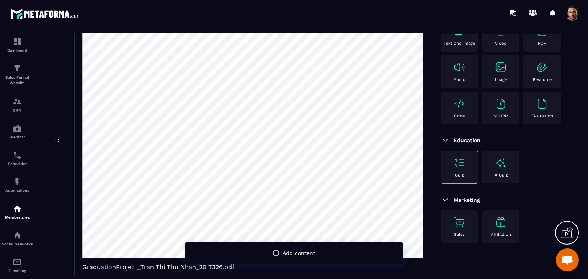
scroll to position [781, 0]
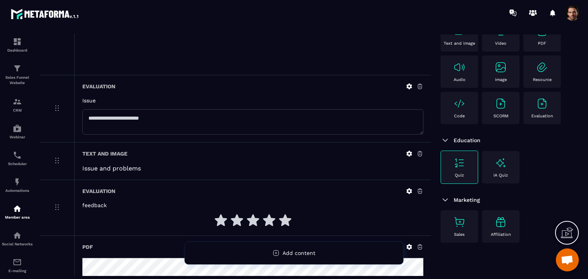
click at [419, 245] on icon at bounding box center [419, 247] width 7 height 7
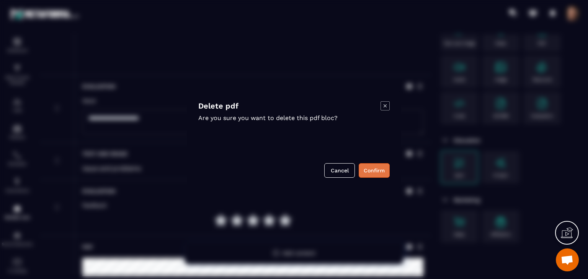
click at [367, 171] on button "Confirm" at bounding box center [374, 170] width 31 height 15
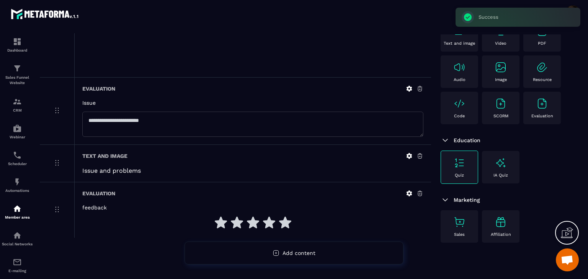
scroll to position [0, 0]
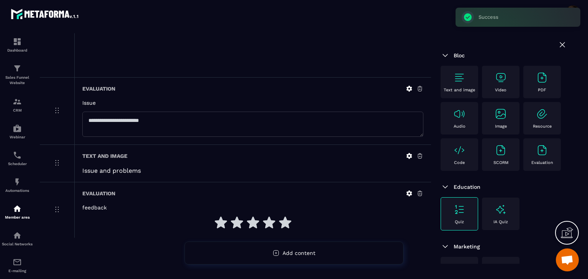
click at [509, 93] on div "Video" at bounding box center [501, 82] width 38 height 33
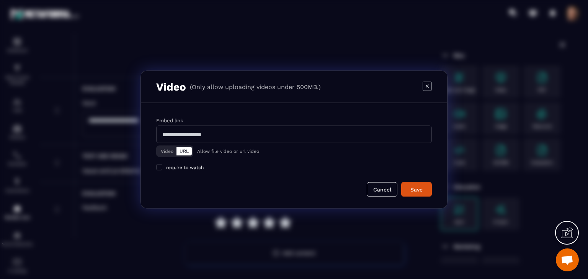
drag, startPoint x: 202, startPoint y: 120, endPoint x: 213, endPoint y: 141, distance: 23.6
click at [202, 121] on div "Embed link" at bounding box center [294, 120] width 276 height 7
click at [213, 141] on input "Modal window" at bounding box center [294, 135] width 276 height 18
type input "**********"
click at [170, 153] on button "Video" at bounding box center [167, 151] width 19 height 8
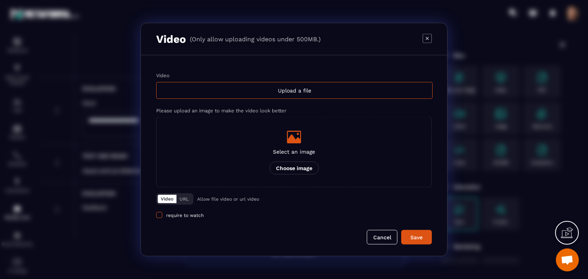
click at [164, 214] on label "require to watch" at bounding box center [179, 216] width 47 height 6
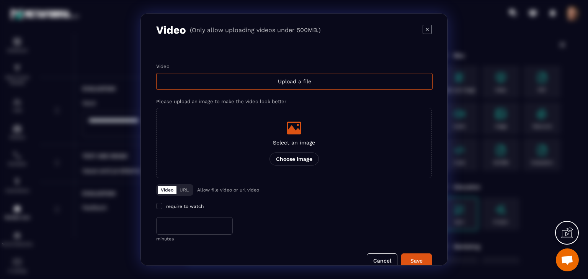
click at [182, 227] on input "*" at bounding box center [194, 226] width 77 height 18
click at [177, 223] on input "*" at bounding box center [194, 226] width 77 height 18
type input "*"
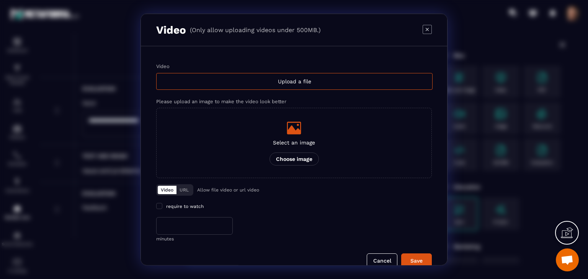
click at [181, 188] on button "URL" at bounding box center [183, 190] width 15 height 8
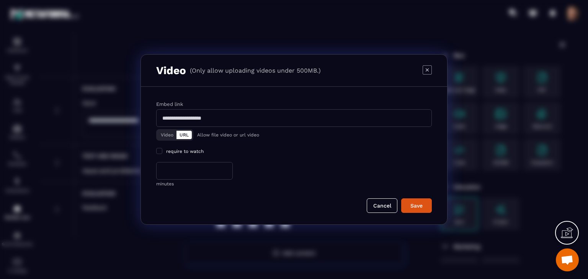
click at [239, 113] on input "Modal window" at bounding box center [294, 118] width 276 height 18
type input "**********"
click at [259, 117] on input "**********" at bounding box center [294, 118] width 276 height 18
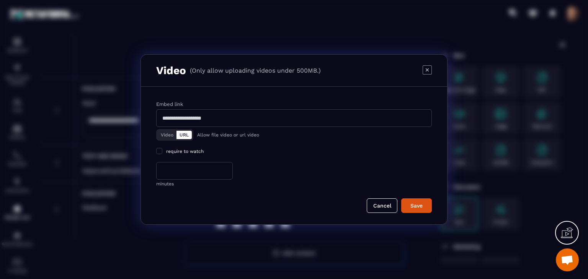
click at [257, 122] on input "Modal window" at bounding box center [294, 118] width 276 height 18
type input "**********"
click at [420, 211] on button "Save" at bounding box center [416, 206] width 31 height 15
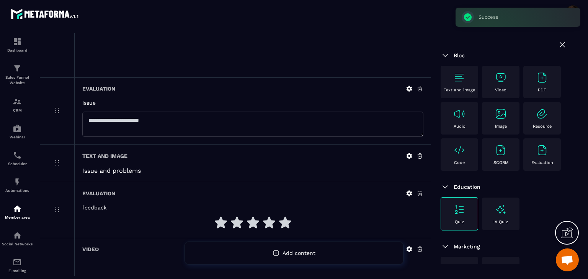
scroll to position [932, 0]
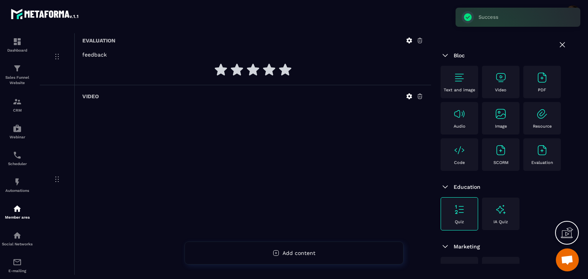
click at [408, 97] on icon at bounding box center [409, 97] width 6 height 6
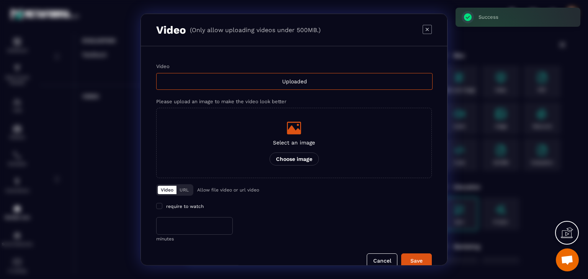
click at [426, 30] on icon "Modal window" at bounding box center [427, 29] width 3 height 3
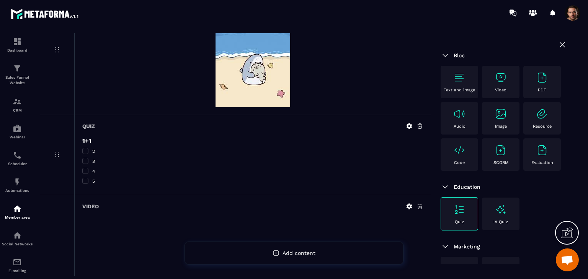
scroll to position [548, 0]
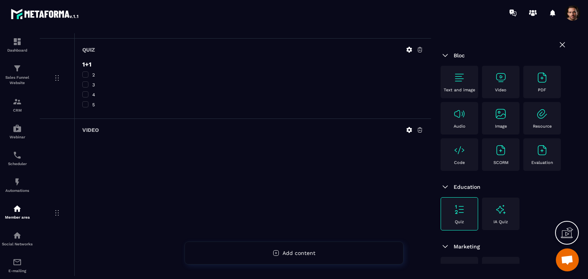
click at [419, 129] on icon at bounding box center [419, 130] width 7 height 7
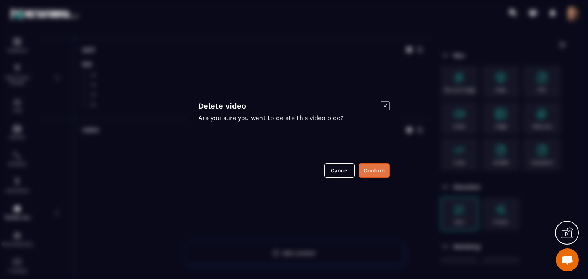
click at [370, 173] on button "Confirm" at bounding box center [374, 170] width 31 height 15
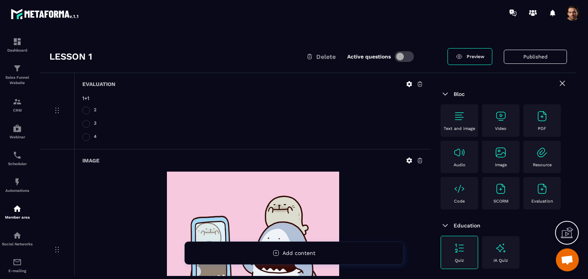
scroll to position [15, 0]
click at [408, 83] on icon at bounding box center [409, 85] width 6 height 6
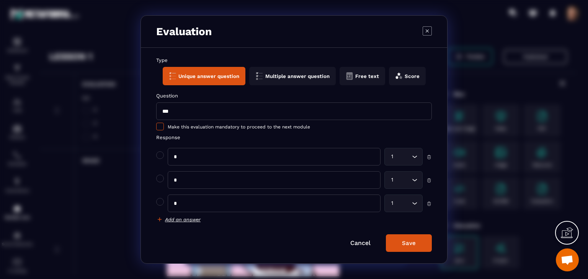
click at [157, 124] on span "Modal window" at bounding box center [160, 127] width 8 height 8
click at [407, 244] on div "Save" at bounding box center [409, 243] width 14 height 7
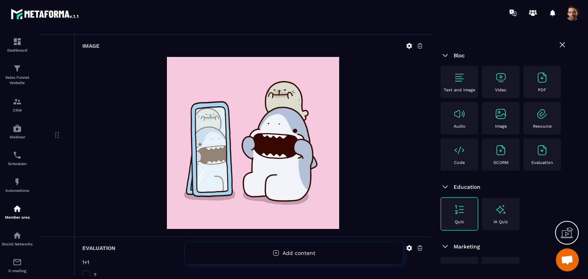
scroll to position [245, 0]
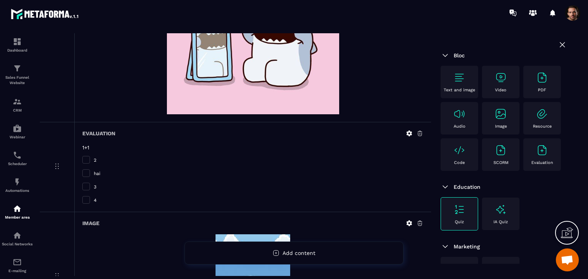
click at [410, 130] on icon at bounding box center [409, 133] width 7 height 7
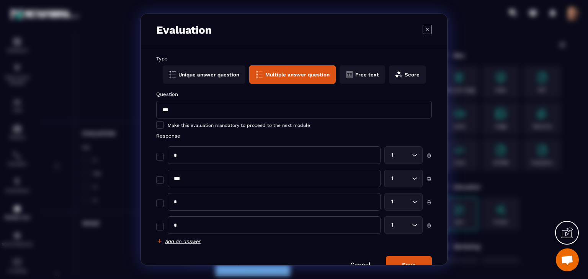
click at [160, 130] on div "Question *** Make this evaluation mandatory to proceed to the next module Respo…" at bounding box center [294, 167] width 276 height 153
click at [158, 126] on span "Modal window" at bounding box center [160, 125] width 8 height 8
click at [411, 262] on div "Save" at bounding box center [409, 265] width 14 height 7
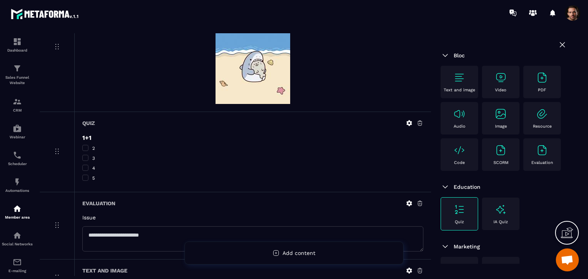
scroll to position [628, 0]
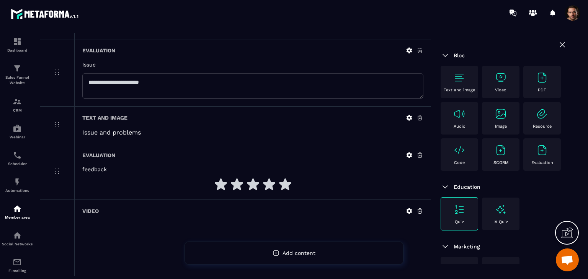
click at [410, 51] on icon at bounding box center [409, 51] width 6 height 6
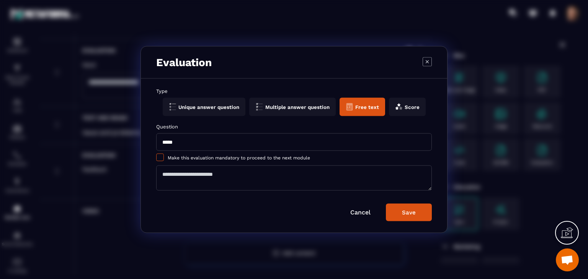
click at [158, 156] on span "Modal window" at bounding box center [160, 158] width 8 height 8
click at [410, 207] on button "Save" at bounding box center [409, 213] width 46 height 18
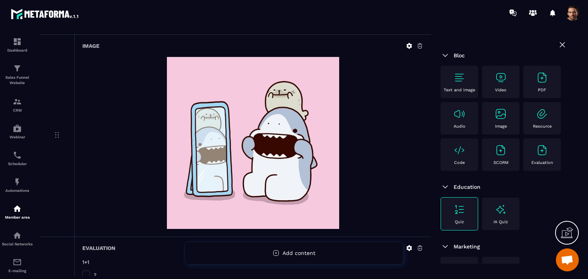
scroll to position [0, 0]
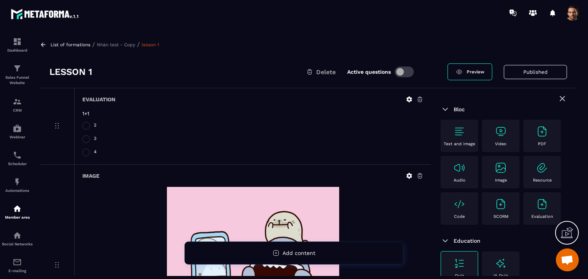
click at [107, 45] on p "Nhàn test - Copy" at bounding box center [116, 44] width 38 height 5
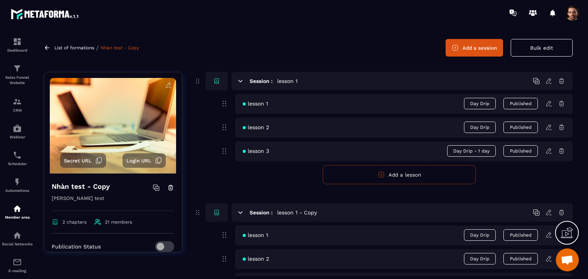
scroll to position [24, 0]
click at [548, 132] on div "lesson 2 Day Drip Published" at bounding box center [404, 128] width 338 height 20
click at [550, 127] on icon at bounding box center [548, 127] width 7 height 7
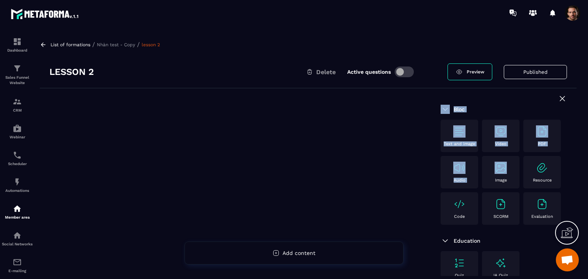
drag, startPoint x: 462, startPoint y: 211, endPoint x: 266, endPoint y: 145, distance: 205.8
click at [267, 145] on div "Bloc Text and image Video PDF Audio Image Resource Code SCORM Evaluation Educat…" at bounding box center [308, 229] width 537 height 282
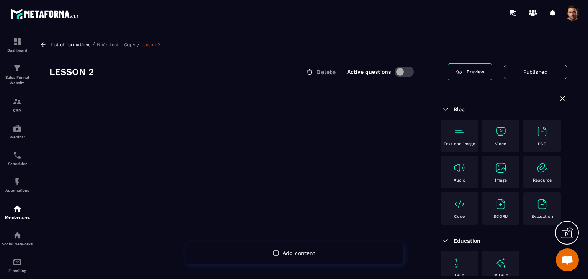
click at [416, 193] on div at bounding box center [235, 229] width 391 height 282
click at [486, 183] on div "Image" at bounding box center [501, 172] width 30 height 21
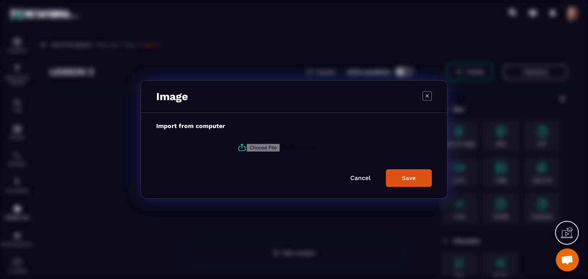
click at [237, 147] on icon "Modal window" at bounding box center [241, 147] width 9 height 9
click at [246, 147] on input "Modal window" at bounding box center [298, 148] width 104 height 8
type input "**********"
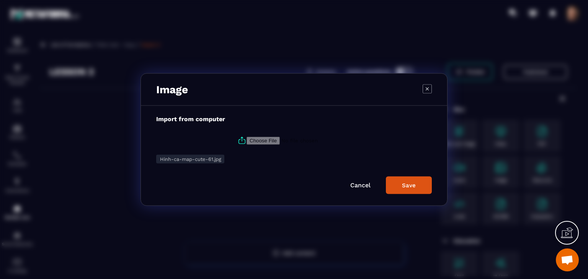
click at [392, 184] on button "Save" at bounding box center [409, 186] width 46 height 18
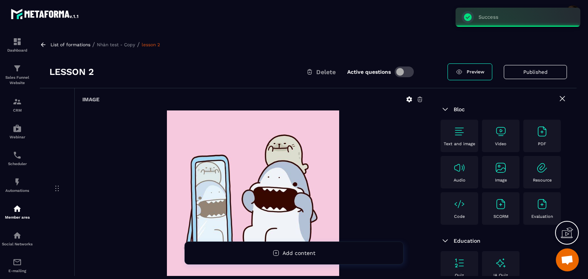
click at [129, 45] on p "Nhàn test - Copy" at bounding box center [116, 44] width 38 height 5
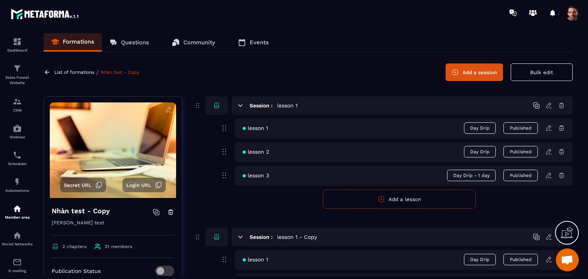
click at [548, 129] on icon at bounding box center [548, 128] width 7 height 7
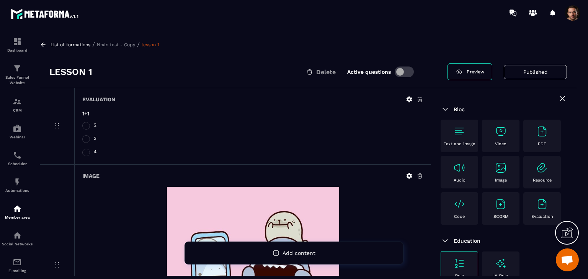
click at [114, 47] on p "Nhàn test - Copy" at bounding box center [116, 44] width 38 height 5
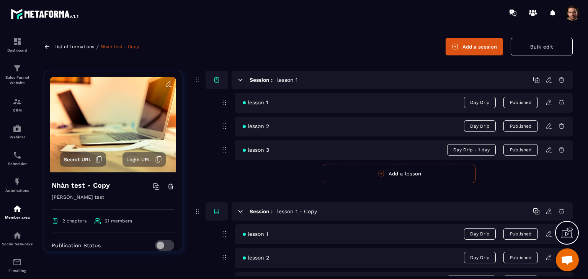
scroll to position [29, 0]
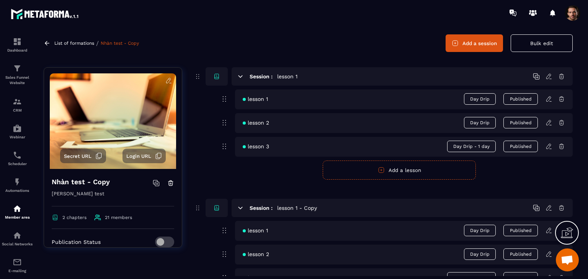
click at [549, 124] on icon at bounding box center [548, 122] width 7 height 7
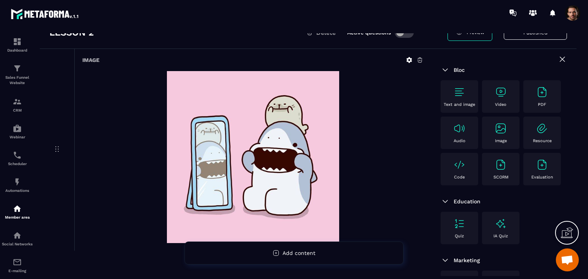
click at [527, 180] on div "Evaluation" at bounding box center [542, 169] width 30 height 21
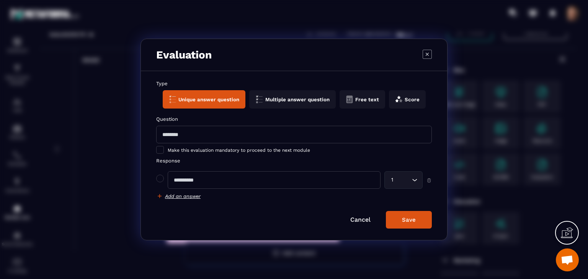
scroll to position [40, 0]
click at [361, 96] on button "Free text" at bounding box center [362, 99] width 46 height 18
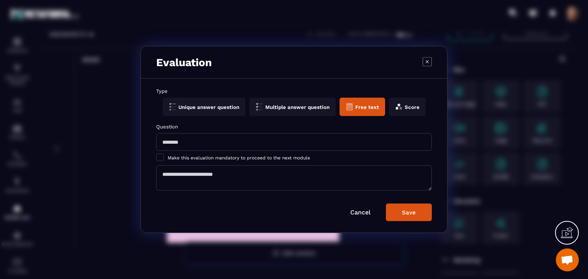
click at [416, 117] on form "Type Unique answer question Multiple answer question Free text Score Question M…" at bounding box center [294, 154] width 276 height 133
click at [411, 110] on button "Score" at bounding box center [407, 107] width 37 height 18
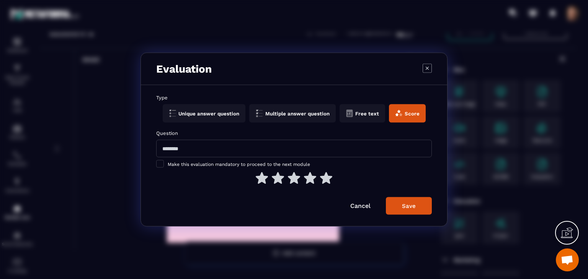
click at [173, 150] on input "Modal window" at bounding box center [294, 149] width 276 height 18
type input "**********"
click at [399, 209] on button "Save" at bounding box center [409, 206] width 46 height 18
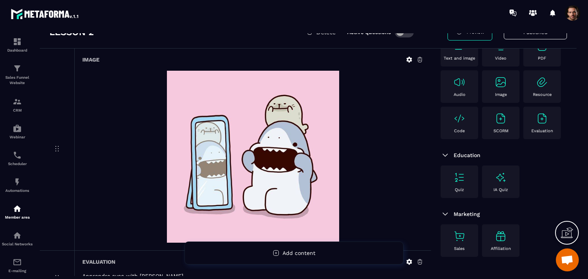
scroll to position [47, 0]
click at [494, 88] on img at bounding box center [500, 82] width 12 height 12
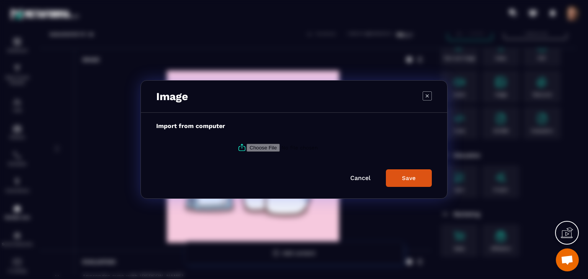
click at [235, 152] on label "Modal window" at bounding box center [294, 147] width 276 height 21
click at [246, 152] on input "Modal window" at bounding box center [298, 148] width 104 height 8
type input "**********"
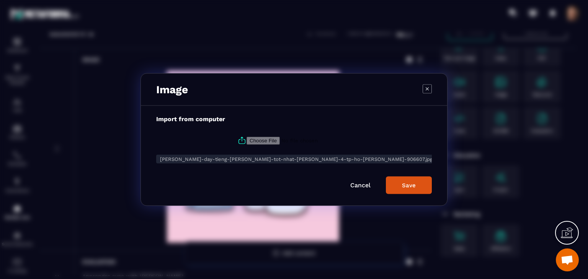
click at [391, 181] on button "Save" at bounding box center [409, 186] width 46 height 18
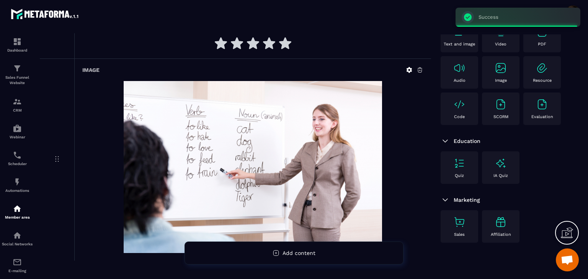
scroll to position [0, 0]
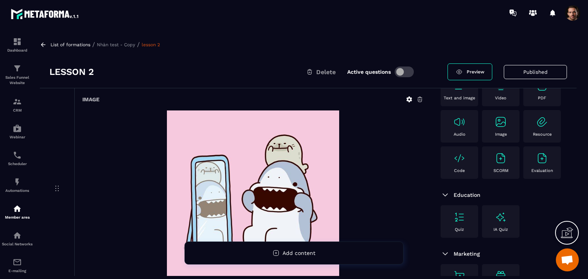
click at [107, 48] on div "List of formations / [PERSON_NAME] test - Copy / lesson 2" at bounding box center [308, 44] width 537 height 7
click at [107, 47] on div "List of formations / [PERSON_NAME] test - Copy / lesson 2" at bounding box center [308, 44] width 537 height 7
click at [113, 47] on div "List of formations / [PERSON_NAME] test - Copy / lesson 2" at bounding box center [308, 44] width 537 height 7
click at [118, 46] on p "Nhàn test - Copy" at bounding box center [116, 44] width 38 height 5
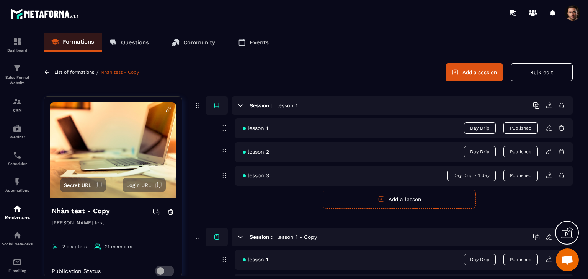
click at [551, 129] on icon at bounding box center [548, 128] width 7 height 7
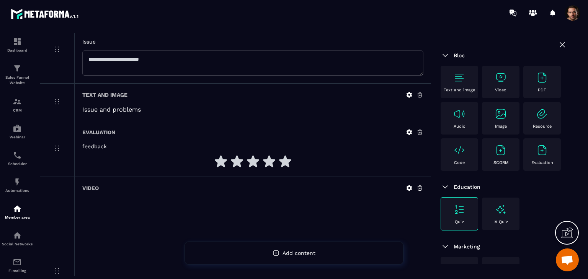
scroll to position [765, 0]
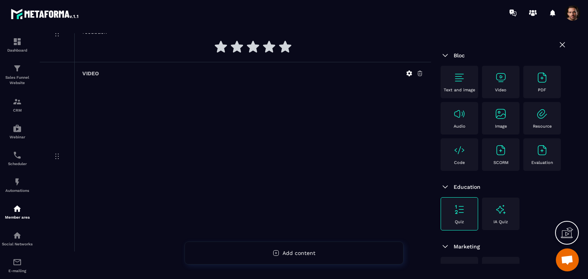
click at [417, 74] on icon at bounding box center [419, 73] width 7 height 7
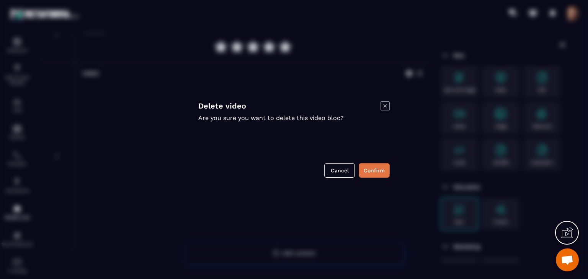
click at [369, 167] on button "Confirm" at bounding box center [374, 170] width 31 height 15
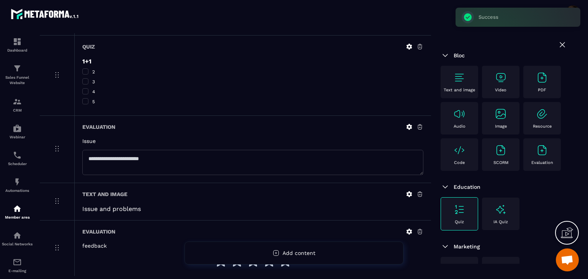
scroll to position [589, 0]
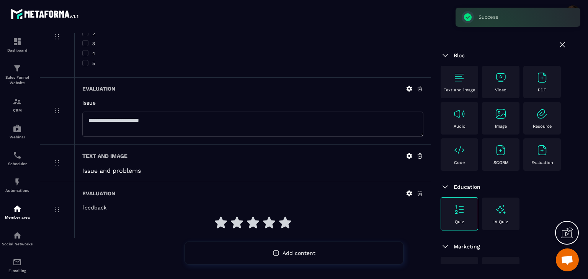
click at [409, 194] on icon at bounding box center [409, 193] width 7 height 7
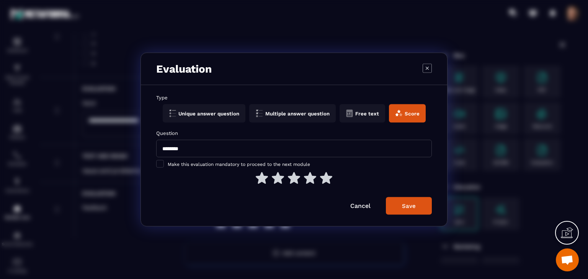
click at [162, 160] on div "Question ******** Make this evaluation mandatory to proceed to the next module" at bounding box center [294, 157] width 276 height 55
click at [162, 164] on span "Modal window" at bounding box center [160, 164] width 8 height 8
click at [416, 205] on button "Save" at bounding box center [409, 206] width 46 height 18
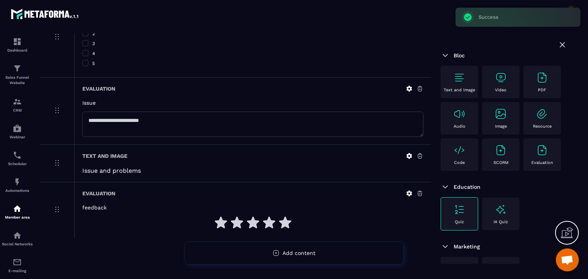
click at [410, 159] on div "Text and image Issue and problems" at bounding box center [252, 163] width 357 height 37
click at [406, 156] on icon at bounding box center [409, 156] width 7 height 7
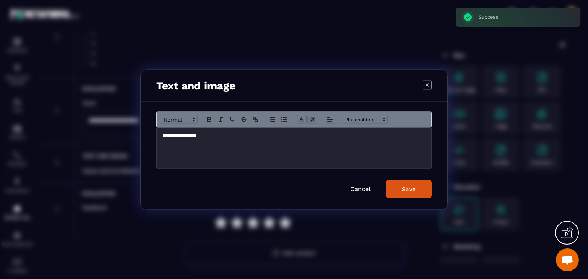
click at [427, 88] on icon "Modal window" at bounding box center [426, 84] width 9 height 9
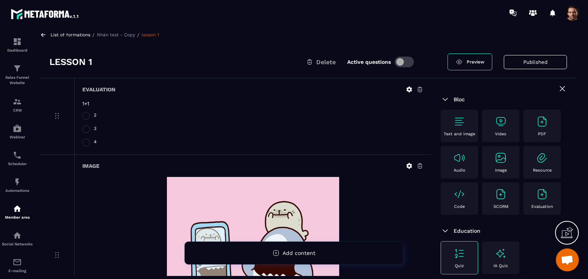
scroll to position [10, 0]
click at [411, 86] on icon at bounding box center [409, 89] width 7 height 7
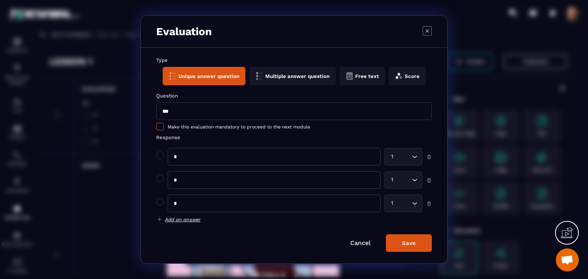
click at [157, 126] on span "Modal window" at bounding box center [160, 127] width 8 height 8
click at [419, 243] on button "Save" at bounding box center [409, 244] width 46 height 18
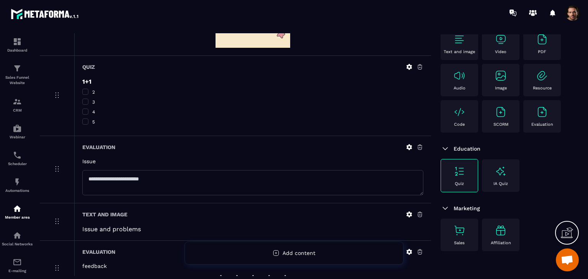
scroll to position [589, 0]
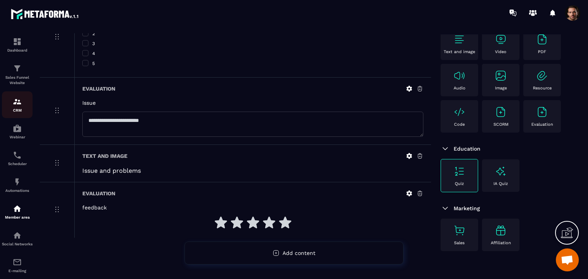
click at [17, 107] on div "CRM" at bounding box center [17, 104] width 31 height 15
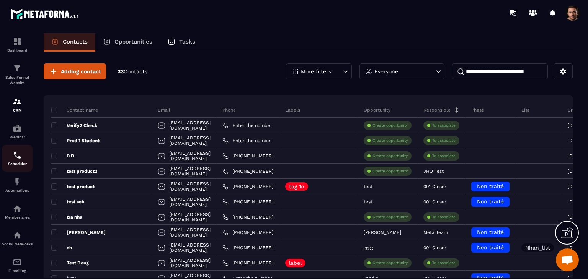
click at [18, 166] on p "Scheduler" at bounding box center [17, 164] width 31 height 4
